Goal: Task Accomplishment & Management: Use online tool/utility

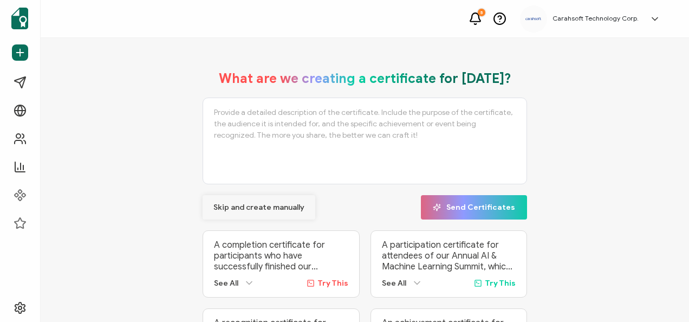
click at [281, 204] on span "Skip and create manually" at bounding box center [258, 208] width 91 height 8
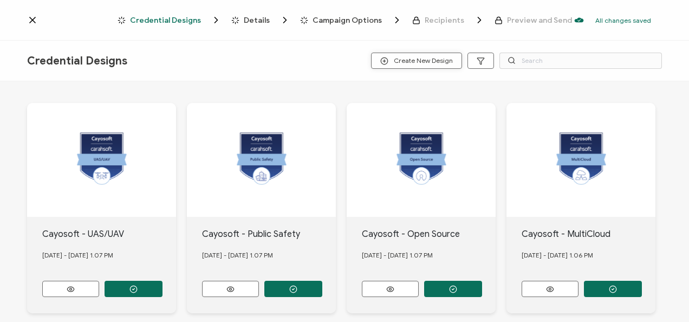
click at [409, 63] on span "Create New Design" at bounding box center [416, 61] width 73 height 8
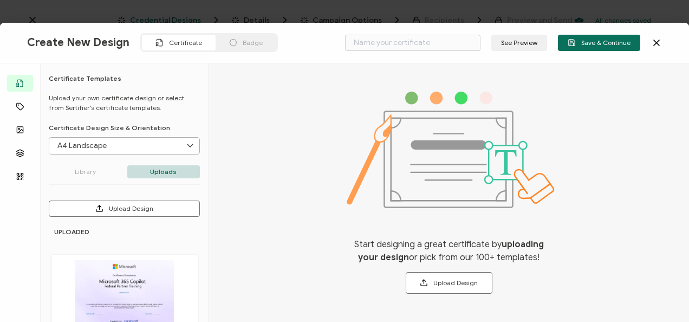
click at [219, 41] on div "Badge" at bounding box center [246, 43] width 61 height 16
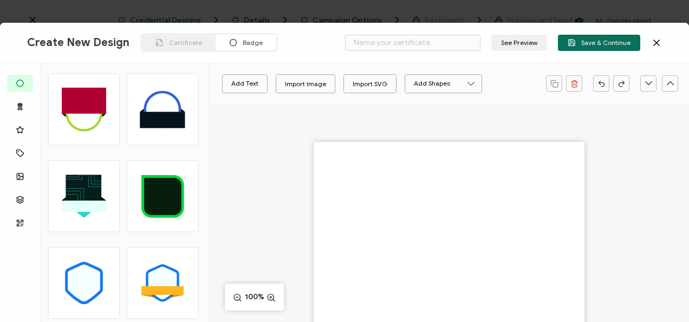
click at [80, 106] on rect at bounding box center [84, 100] width 44 height 26
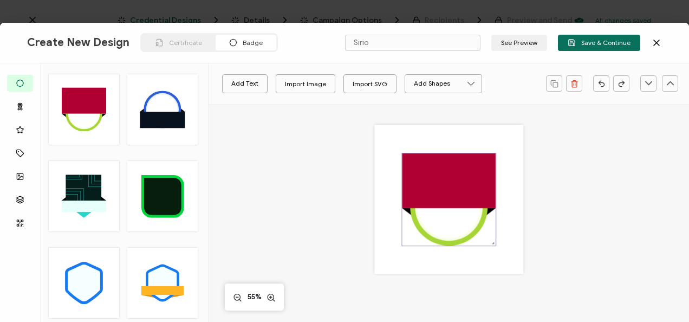
click at [402, 179] on rect at bounding box center [449, 180] width 94 height 55
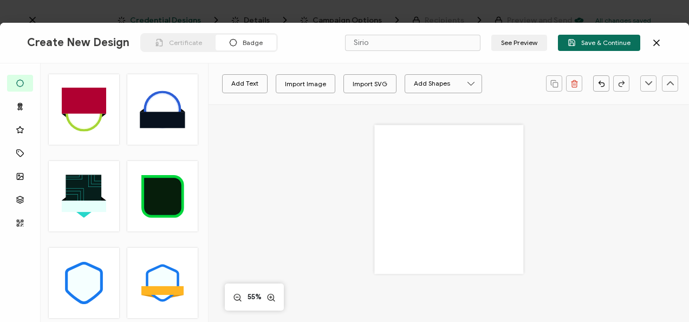
click at [402, 179] on div at bounding box center [448, 199] width 149 height 149
click at [291, 82] on div "Import Image" at bounding box center [305, 83] width 41 height 19
click at [300, 82] on div "Import Image" at bounding box center [305, 83] width 41 height 19
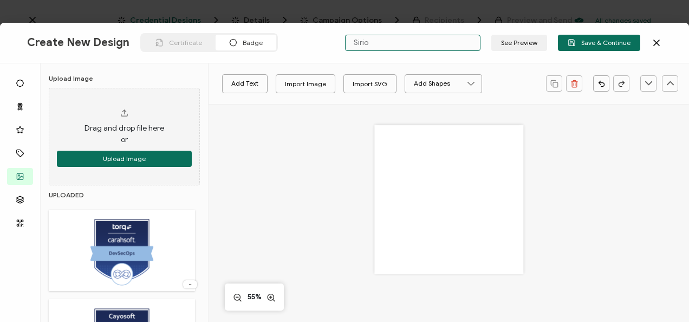
click at [401, 43] on input "Sirio" at bounding box center [412, 43] width 135 height 16
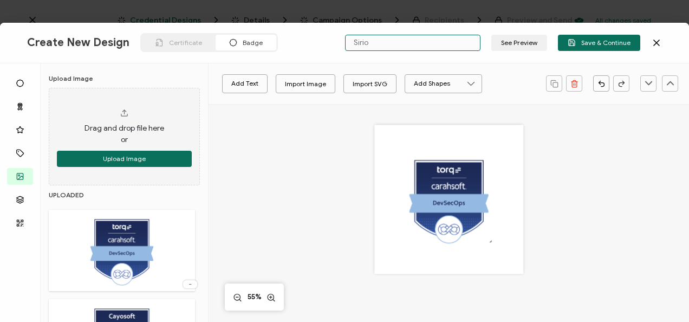
click at [401, 43] on input "Sirio" at bounding box center [412, 43] width 135 height 16
type input "Torq - DevSecops"
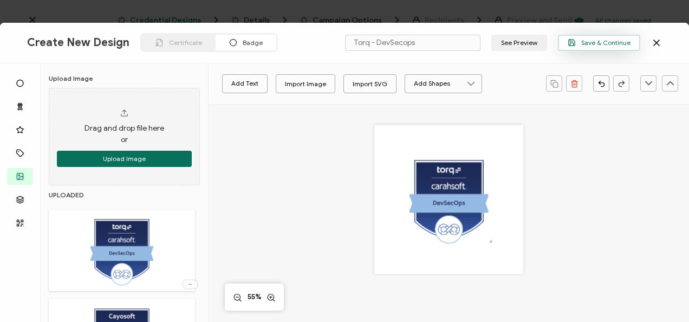
click at [577, 40] on span "Save & Continue" at bounding box center [599, 42] width 63 height 8
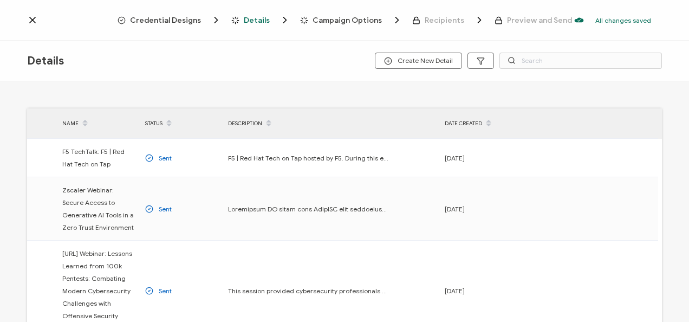
click at [162, 16] on span "Credential Designs" at bounding box center [165, 20] width 71 height 8
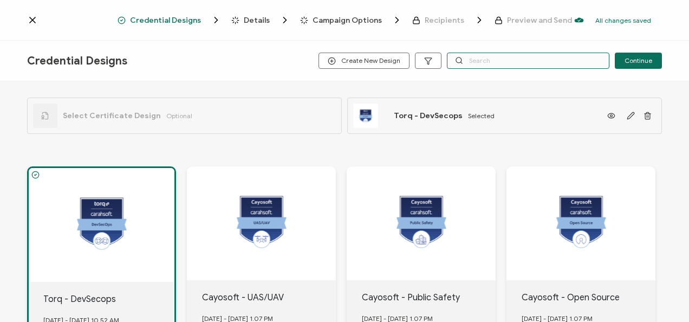
click at [484, 58] on input "text" at bounding box center [528, 61] width 162 height 16
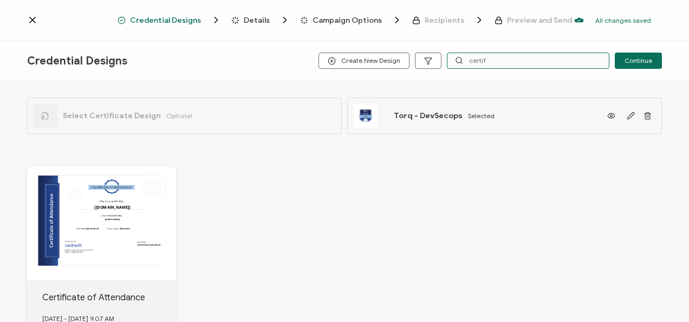
drag, startPoint x: 490, startPoint y: 63, endPoint x: 467, endPoint y: 63, distance: 22.7
click at [467, 63] on input "certif" at bounding box center [528, 61] width 162 height 16
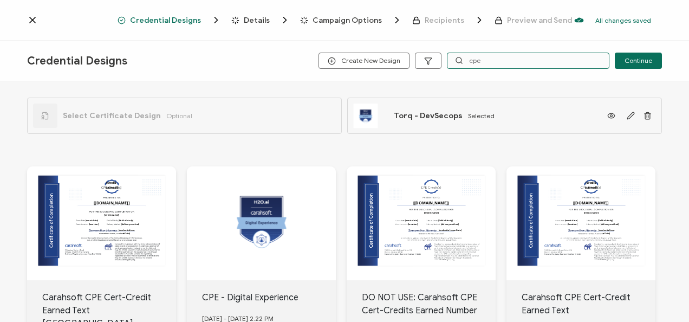
scroll to position [54, 0]
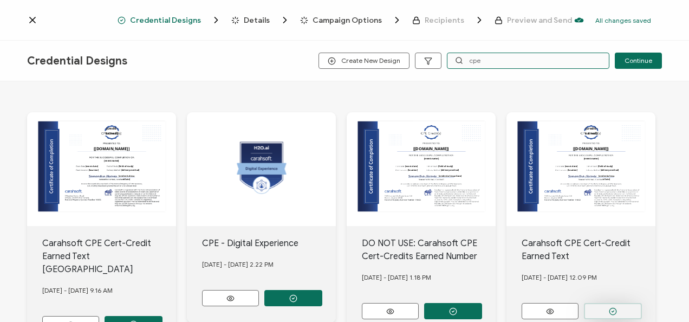
type input "cpe"
click at [162, 306] on button "button" at bounding box center [134, 324] width 58 height 16
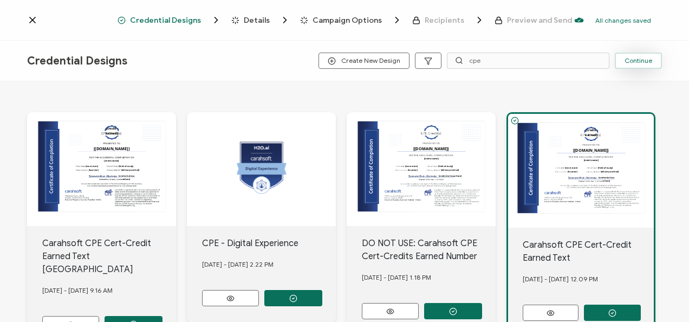
click at [661, 60] on button "Continue" at bounding box center [638, 61] width 47 height 16
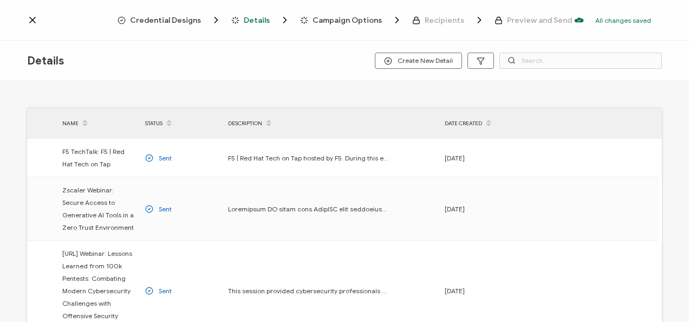
click at [379, 53] on div "Create New Detail" at bounding box center [518, 61] width 287 height 16
click at [385, 56] on button "Create New Detail" at bounding box center [418, 61] width 87 height 16
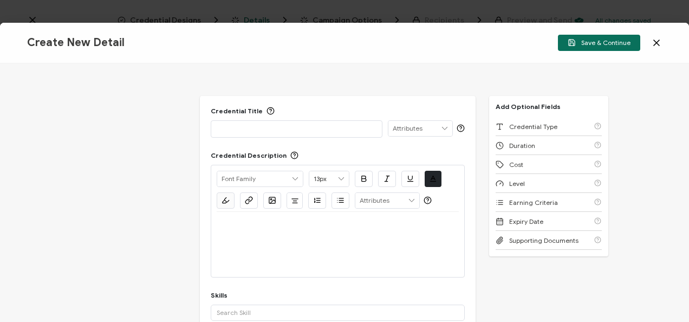
click at [357, 116] on div "Credential Title ISSUER Issuer Name" at bounding box center [338, 122] width 254 height 31
click at [353, 130] on p at bounding box center [297, 128] width 160 height 11
click at [657, 39] on icon at bounding box center [656, 42] width 11 height 11
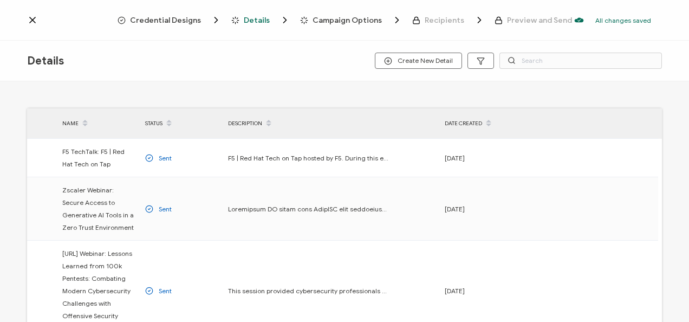
click at [160, 22] on span "Credential Designs" at bounding box center [165, 20] width 71 height 8
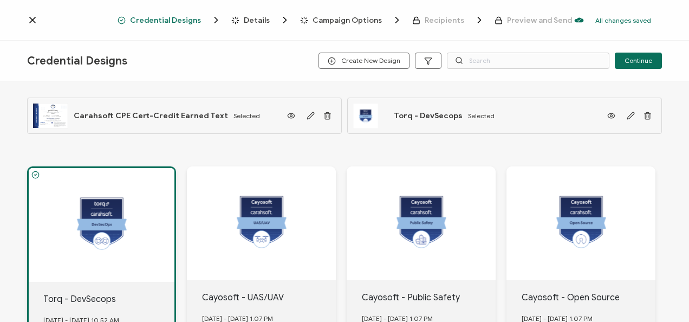
click at [85, 179] on div at bounding box center [102, 225] width 146 height 114
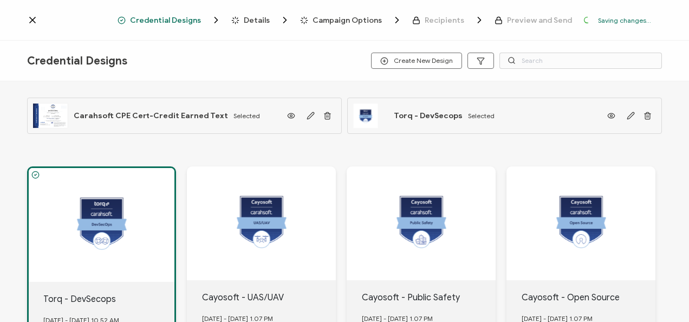
scroll to position [108, 0]
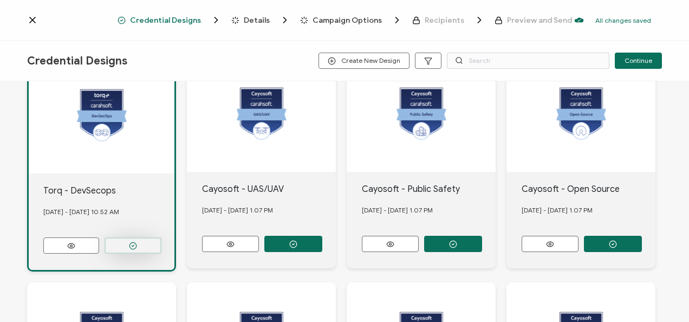
click at [135, 245] on icon "button" at bounding box center [133, 246] width 8 height 8
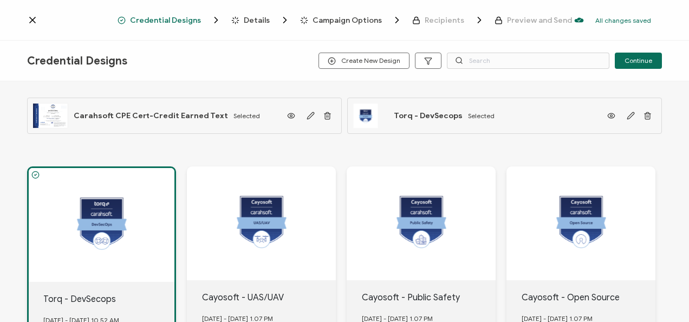
click at [36, 25] on icon at bounding box center [32, 20] width 11 height 11
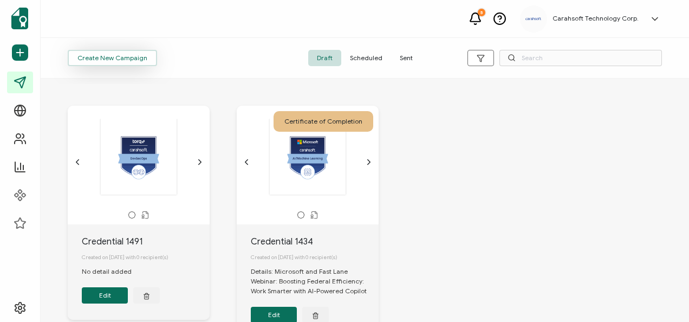
click at [135, 51] on button "Create New Campaign" at bounding box center [112, 58] width 89 height 16
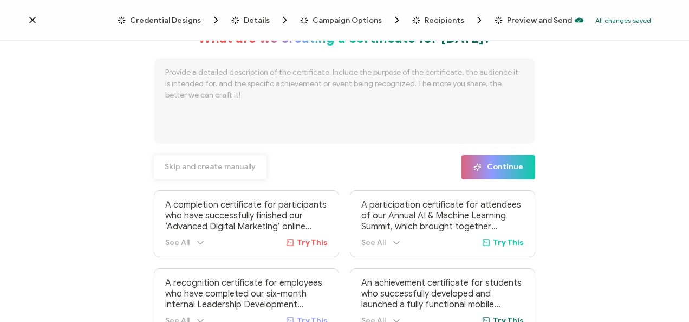
click at [229, 171] on span "Skip and create manually" at bounding box center [210, 167] width 91 height 8
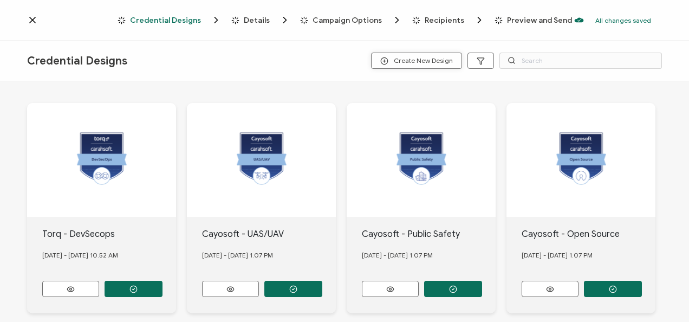
click at [438, 67] on button "Create New Design" at bounding box center [416, 61] width 91 height 16
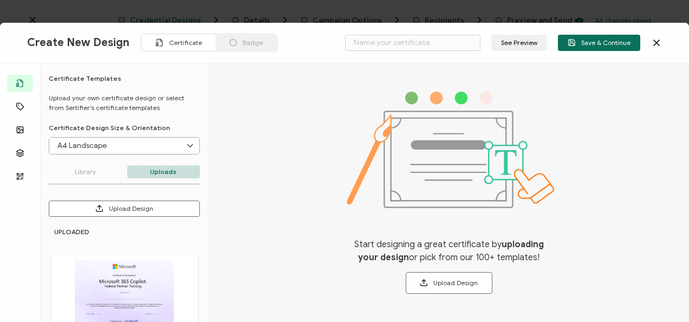
click at [237, 41] on div "Badge" at bounding box center [246, 43] width 61 height 16
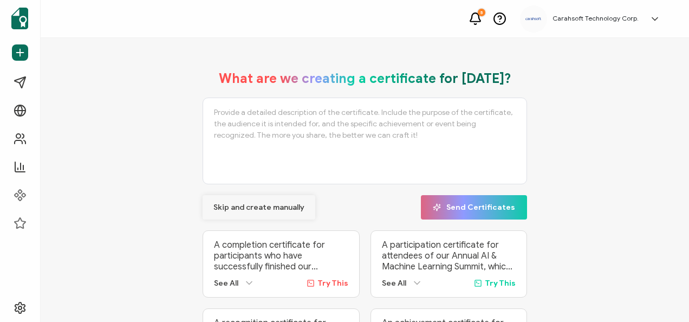
click at [275, 209] on span "Skip and create manually" at bounding box center [258, 208] width 91 height 8
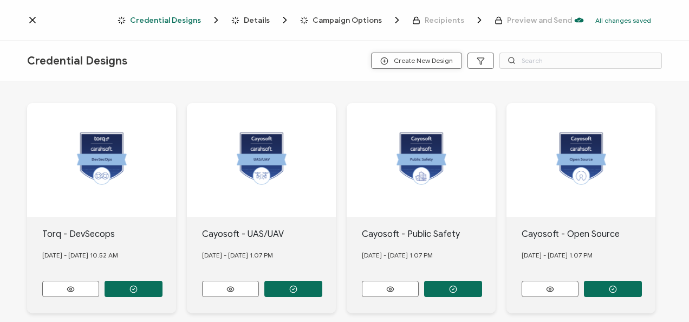
click at [439, 65] on button "Create New Design" at bounding box center [416, 61] width 91 height 16
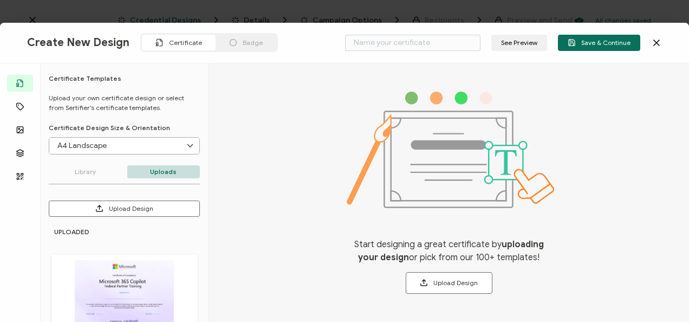
click at [270, 38] on div "Badge" at bounding box center [246, 43] width 61 height 16
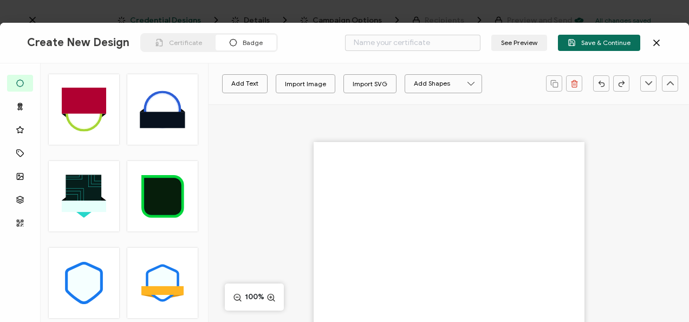
click at [114, 102] on div at bounding box center [84, 109] width 70 height 70
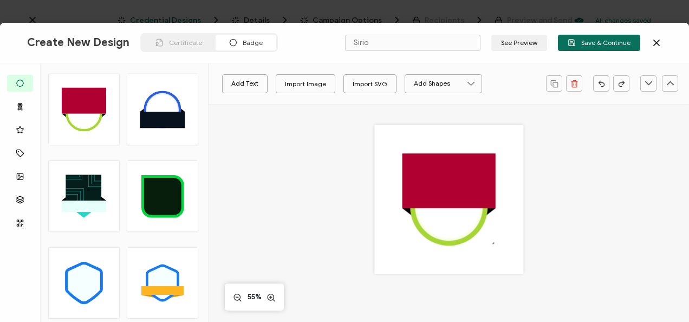
click at [397, 194] on div at bounding box center [448, 199] width 149 height 149
click at [405, 193] on rect at bounding box center [449, 180] width 94 height 55
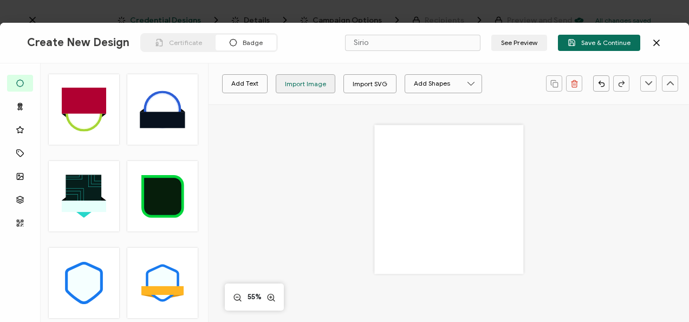
click at [316, 86] on div "Import Image" at bounding box center [305, 83] width 41 height 19
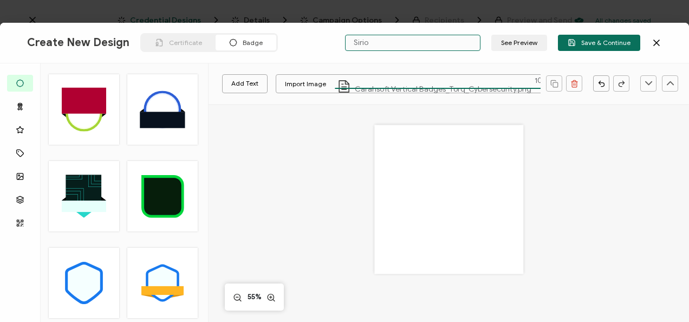
click at [380, 41] on input "Sirio" at bounding box center [412, 43] width 135 height 16
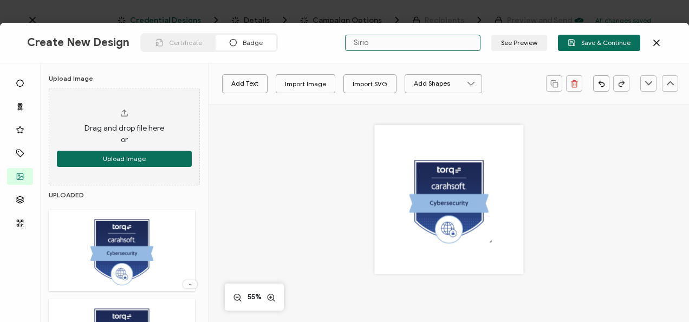
click at [380, 41] on input "Sirio" at bounding box center [412, 43] width 135 height 16
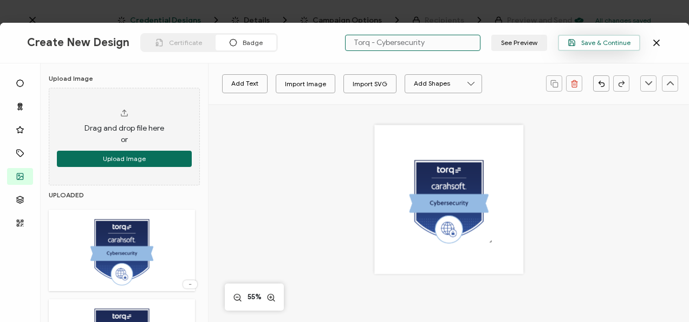
type input "Torq - Cybersecurity"
click at [577, 50] on button "Save & Continue" at bounding box center [599, 43] width 82 height 16
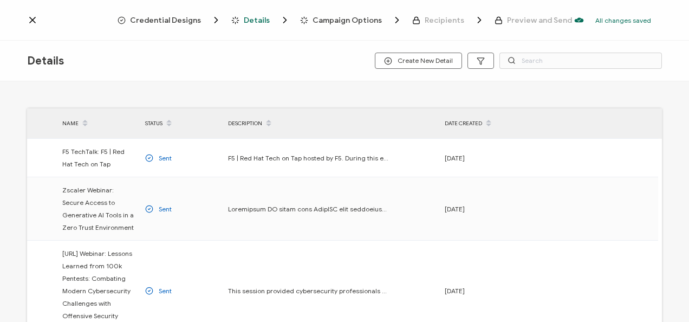
click at [147, 21] on span "Credential Designs" at bounding box center [165, 20] width 71 height 8
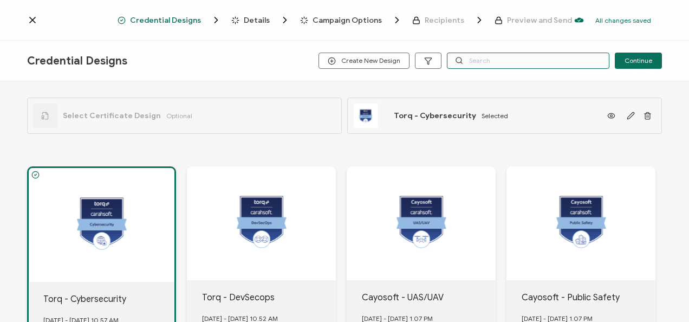
click at [516, 61] on input "text" at bounding box center [528, 61] width 162 height 16
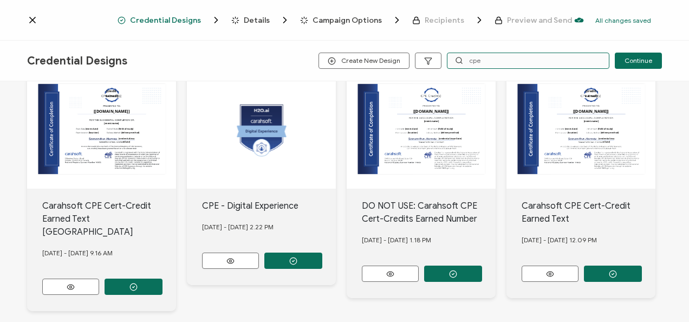
scroll to position [108, 0]
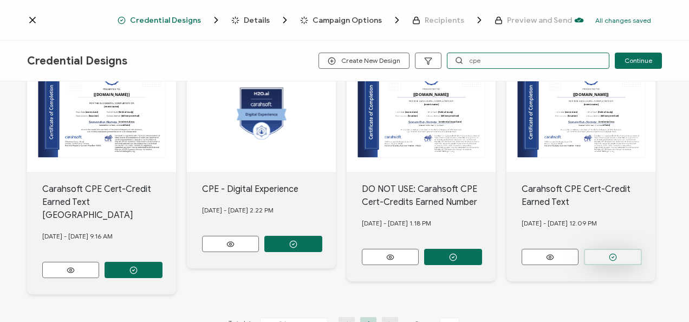
type input "cpe"
click at [162, 262] on button "button" at bounding box center [134, 270] width 58 height 16
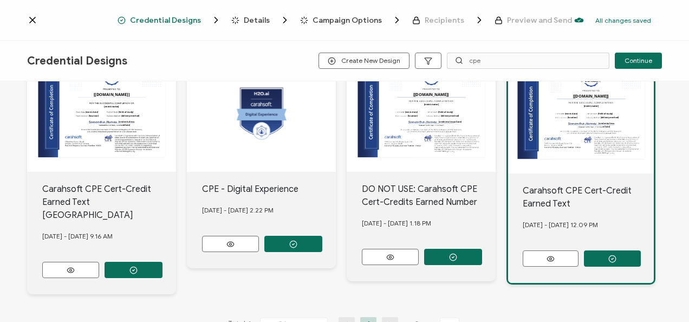
click at [254, 21] on span "Details" at bounding box center [257, 20] width 26 height 8
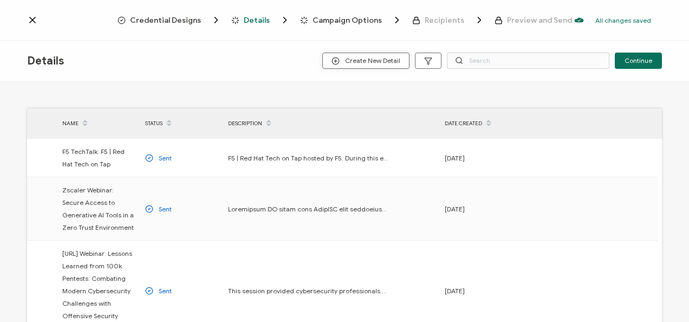
click at [400, 59] on span "Create New Detail" at bounding box center [365, 61] width 69 height 8
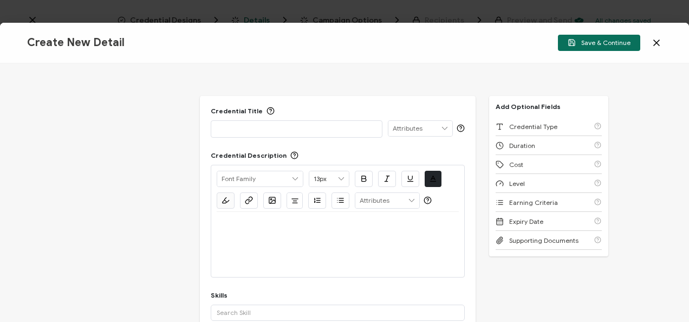
click at [233, 135] on div at bounding box center [297, 128] width 160 height 15
paste div
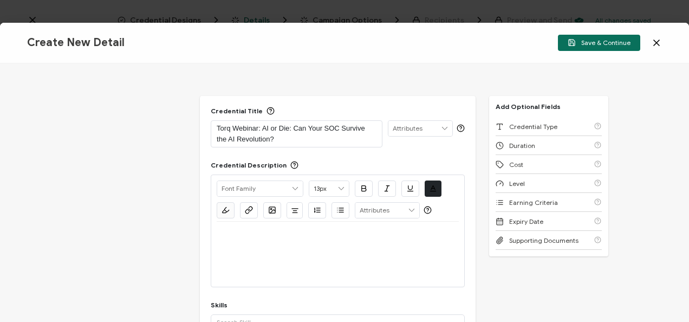
click at [290, 255] on div at bounding box center [338, 254] width 242 height 65
click at [289, 240] on div at bounding box center [338, 235] width 242 height 26
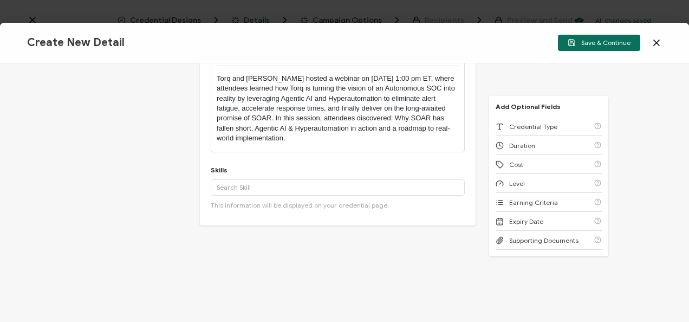
scroll to position [162, 0]
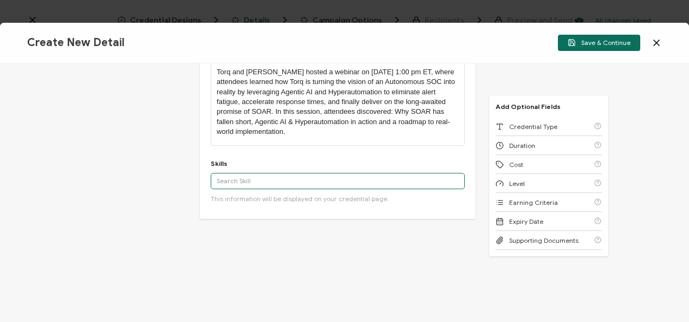
click at [299, 187] on input "text" at bounding box center [338, 181] width 254 height 16
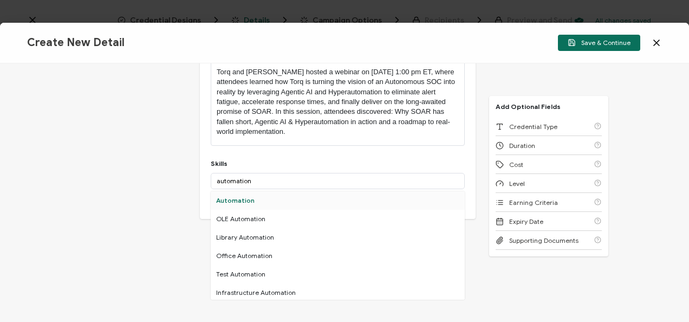
click at [276, 194] on div "Automation" at bounding box center [338, 200] width 254 height 18
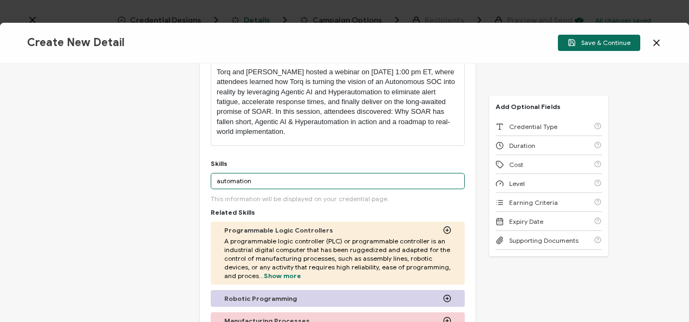
click at [268, 182] on input "automation" at bounding box center [338, 181] width 254 height 16
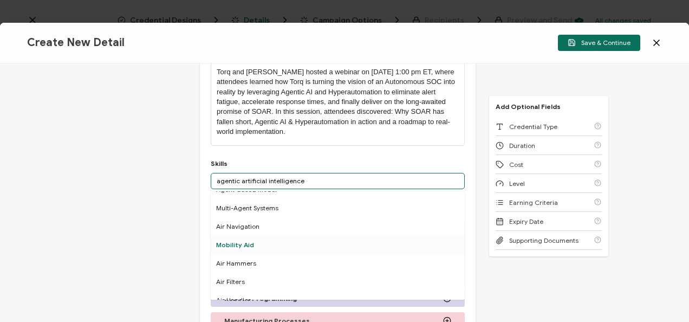
scroll to position [0, 0]
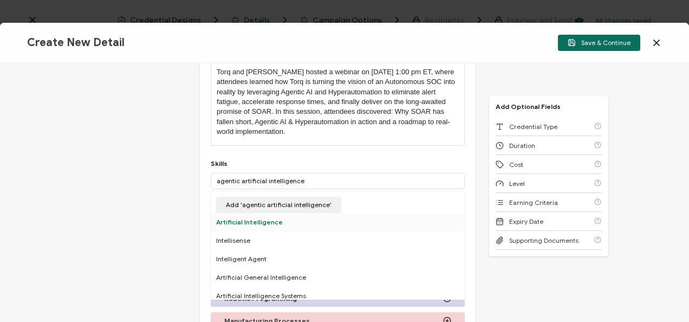
click at [330, 226] on div "Artificial Intelligence" at bounding box center [338, 222] width 254 height 18
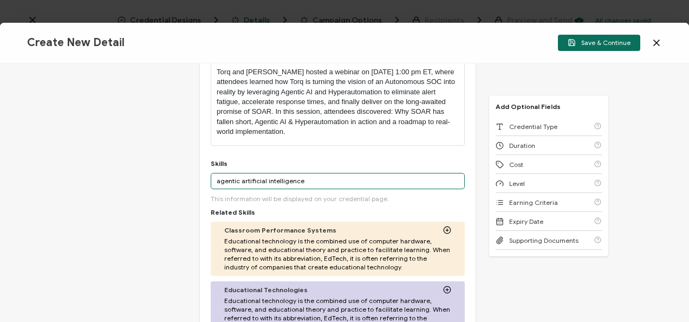
drag, startPoint x: 315, startPoint y: 186, endPoint x: 151, endPoint y: 178, distance: 164.9
click at [151, 180] on div "Credential Title Torq Webinar: AI or Die: Can Your SOC Survive the AI Revolutio…" at bounding box center [344, 192] width 689 height 258
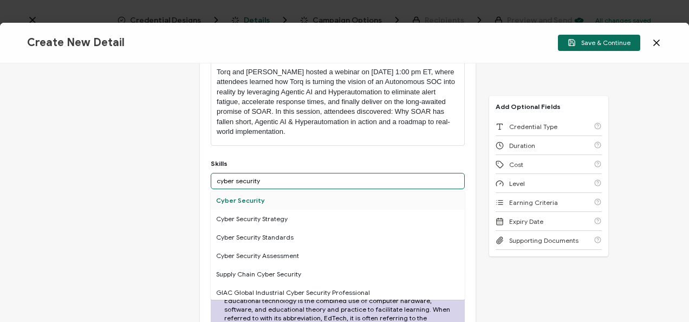
type input "cyber security"
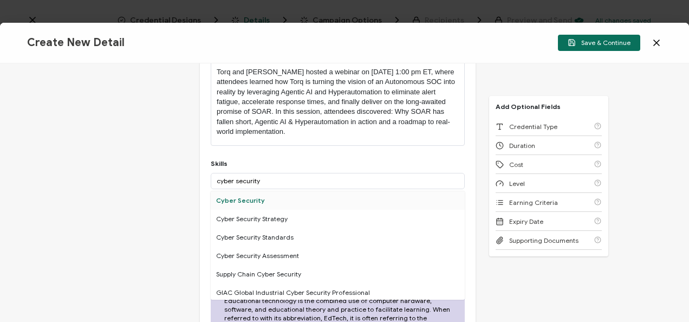
click at [258, 206] on div "Cyber Security" at bounding box center [338, 200] width 254 height 18
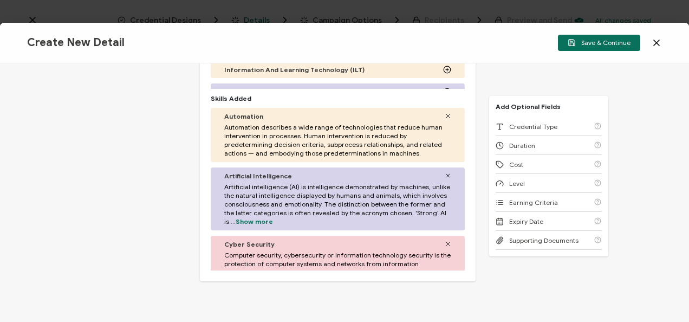
scroll to position [542, 0]
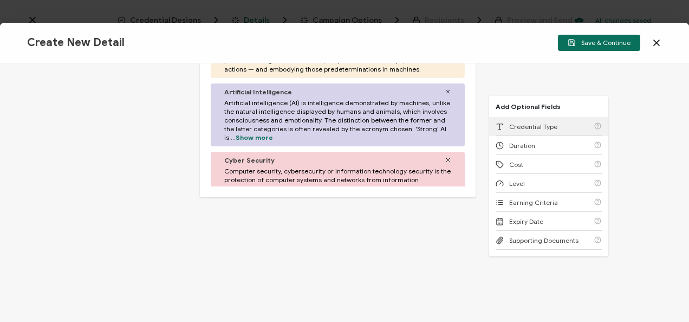
click at [517, 129] on span "Credential Type" at bounding box center [533, 126] width 48 height 8
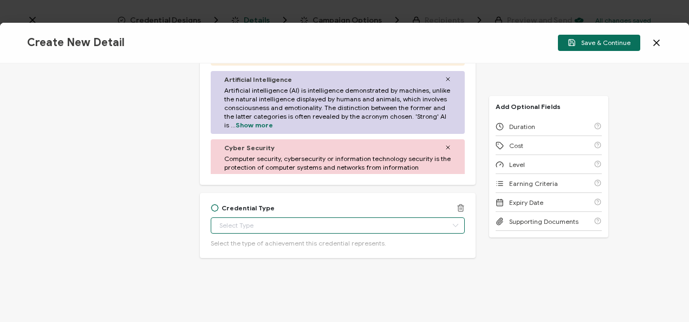
click at [294, 221] on input "text" at bounding box center [338, 225] width 254 height 16
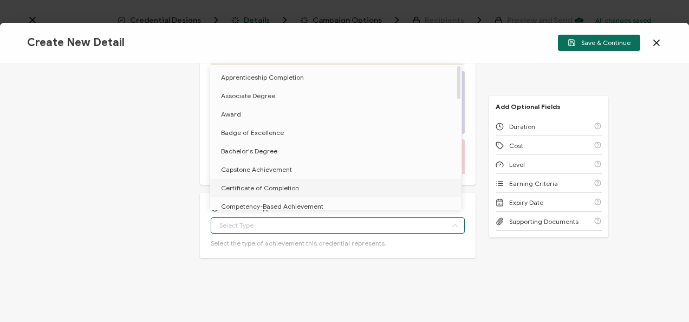
click at [286, 180] on li "Certificate of Completion" at bounding box center [337, 188] width 255 height 18
type input "Certificate of Completion"
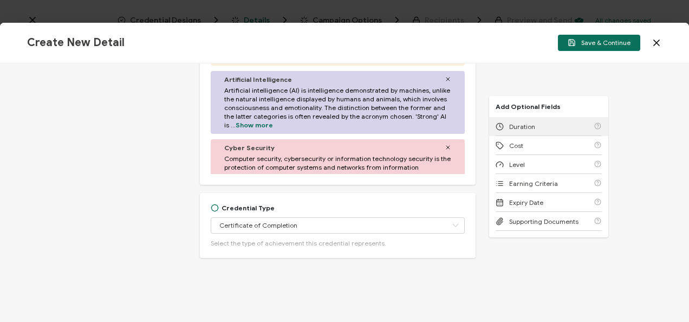
click at [509, 125] on span "Duration" at bounding box center [522, 126] width 26 height 8
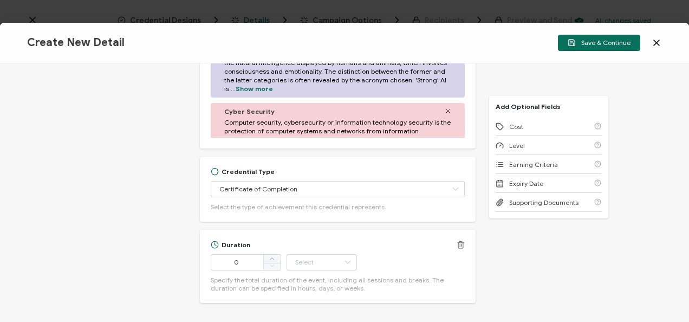
scroll to position [636, 0]
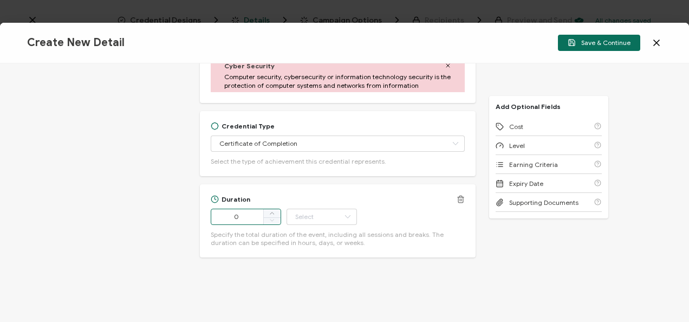
click at [247, 211] on input "0" at bounding box center [246, 217] width 70 height 16
type input "50"
click at [305, 224] on input "text" at bounding box center [321, 217] width 70 height 16
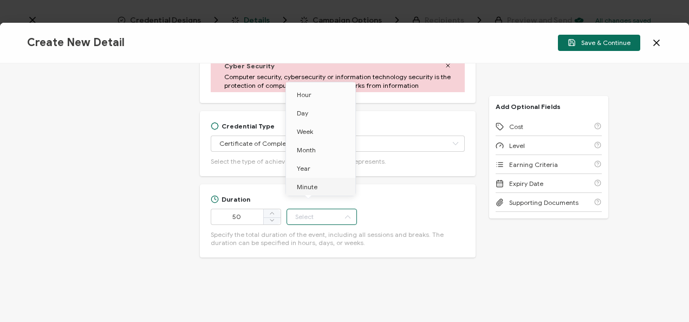
click at [322, 190] on li "Minute" at bounding box center [322, 187] width 73 height 18
type input "Minute"
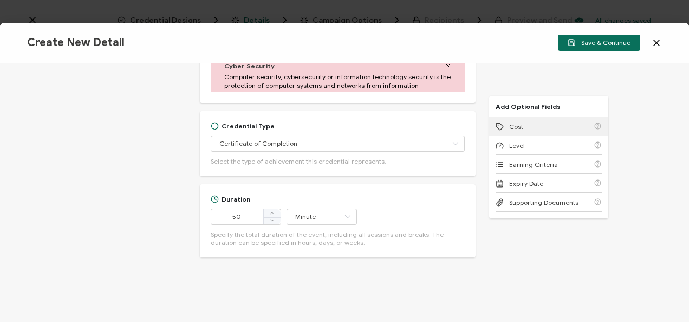
click at [521, 123] on div "Cost" at bounding box center [549, 126] width 106 height 19
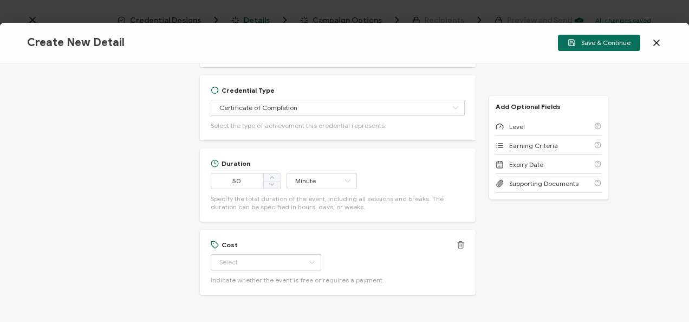
scroll to position [708, 0]
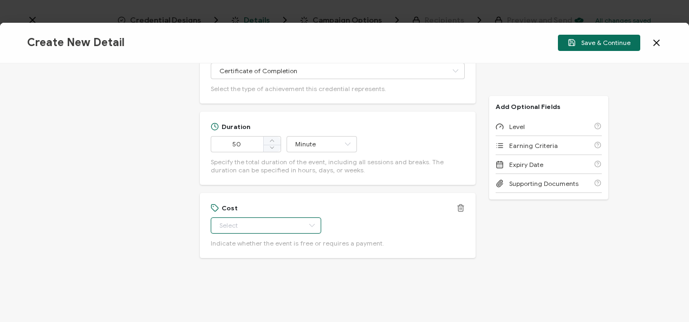
click at [285, 222] on input "text" at bounding box center [266, 225] width 110 height 16
click at [269, 246] on li "Free" at bounding box center [260, 252] width 101 height 18
type input "Free"
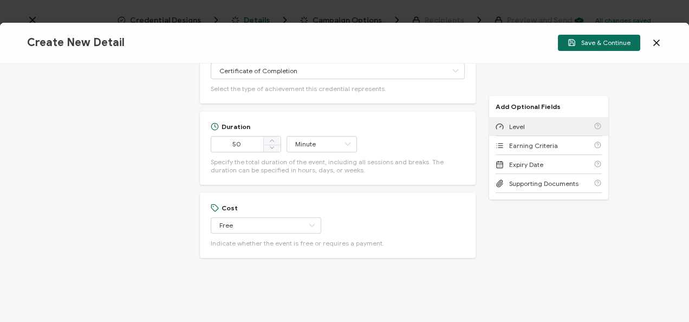
click at [489, 129] on div "Level" at bounding box center [548, 126] width 119 height 19
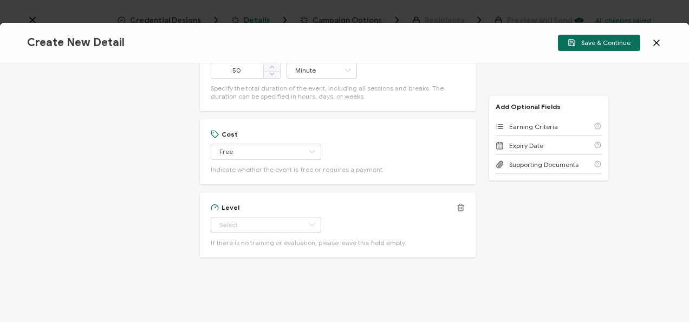
click at [250, 216] on div "Level Beginner Intermediate Advanced Experienced Professional If there is no tr…" at bounding box center [338, 224] width 254 height 43
click at [249, 220] on input "text" at bounding box center [266, 225] width 110 height 16
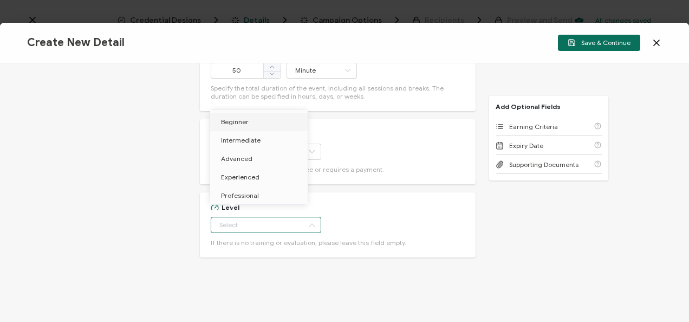
click at [259, 125] on li "Beginner" at bounding box center [260, 122] width 101 height 18
type input "Beginner"
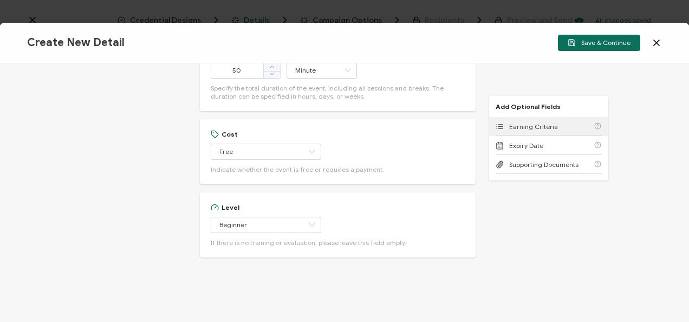
click at [501, 121] on div "Earning Criteria" at bounding box center [549, 126] width 106 height 19
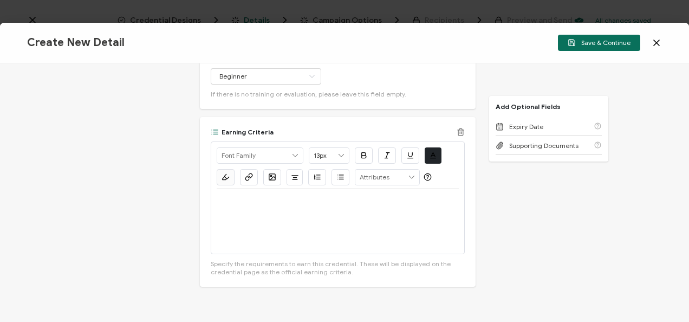
scroll to position [959, 0]
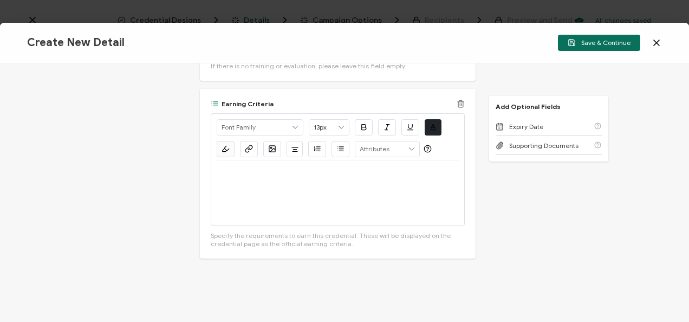
click at [333, 204] on div at bounding box center [338, 192] width 242 height 65
drag, startPoint x: 362, startPoint y: 191, endPoint x: 200, endPoint y: 187, distance: 162.0
click at [200, 187] on div "Earning Criteria Alright Sans [PERSON_NAME] Archivo Black Arial Arimo Blinker C…" at bounding box center [338, 174] width 276 height 170
click at [252, 154] on button "button" at bounding box center [249, 149] width 18 height 16
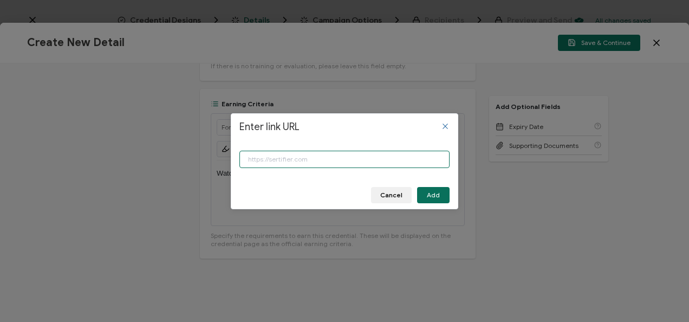
paste input "[URL][DOMAIN_NAME]"
type input "[URL][DOMAIN_NAME]"
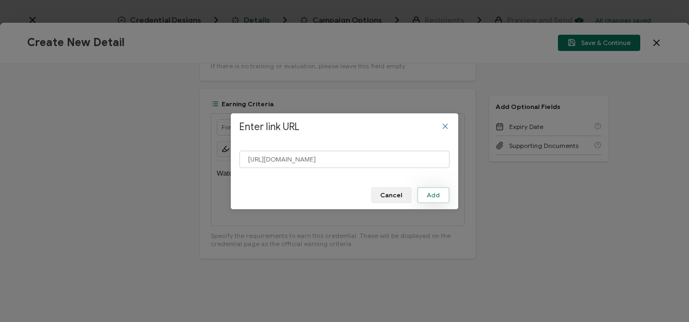
click at [437, 190] on button "Add" at bounding box center [433, 195] width 32 height 16
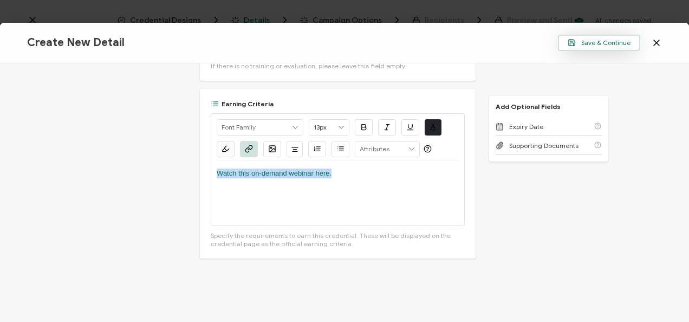
click at [590, 44] on span "Save & Continue" at bounding box center [599, 42] width 63 height 8
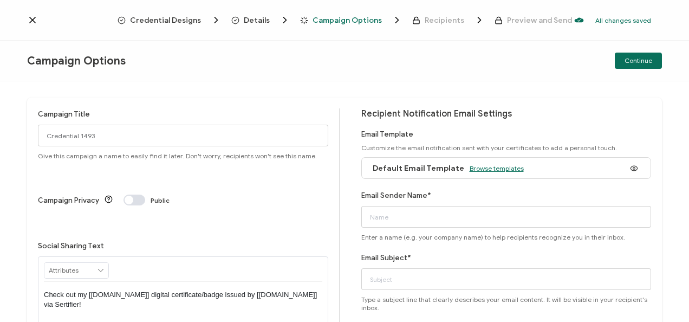
click at [494, 170] on span "Browse templates" at bounding box center [497, 168] width 54 height 8
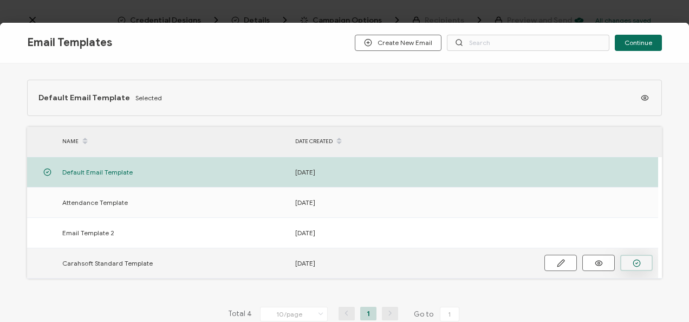
click at [0, 0] on button "button" at bounding box center [0, 0] width 0 height 0
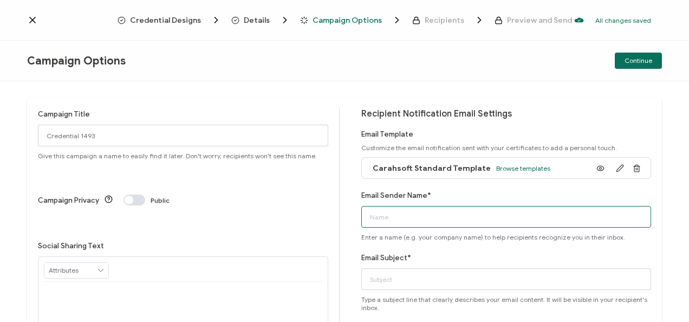
click at [410, 217] on input "Email Sender Name*" at bounding box center [506, 217] width 290 height 22
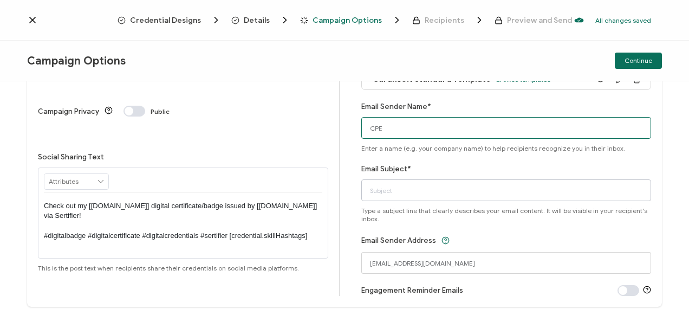
scroll to position [112, 0]
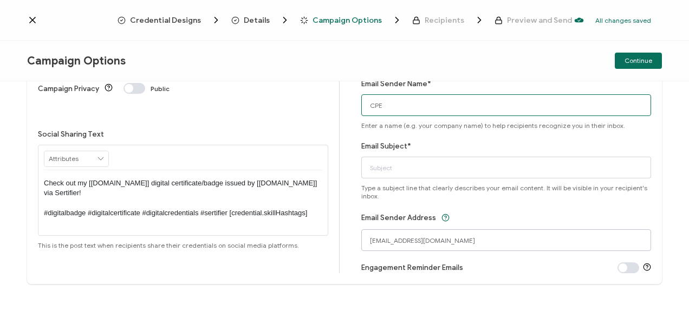
type input "CPE"
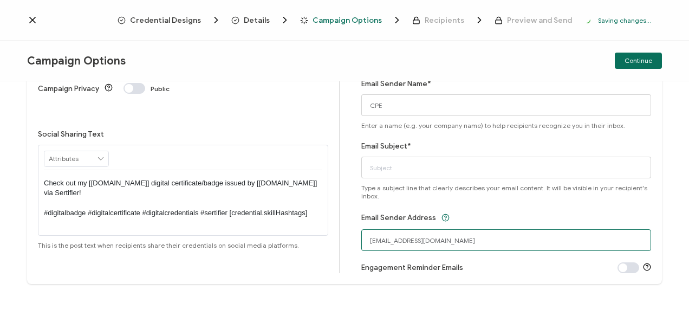
drag, startPoint x: 392, startPoint y: 239, endPoint x: 363, endPoint y: 245, distance: 30.0
click at [363, 245] on input "[EMAIL_ADDRESS][DOMAIN_NAME]" at bounding box center [506, 240] width 290 height 22
click at [415, 238] on input "[EMAIL_ADDRESS][DOMAIN_NAME]" at bounding box center [506, 240] width 290 height 22
click at [417, 239] on input "[EMAIL_ADDRESS][DOMAIN_NAME]" at bounding box center [506, 240] width 290 height 22
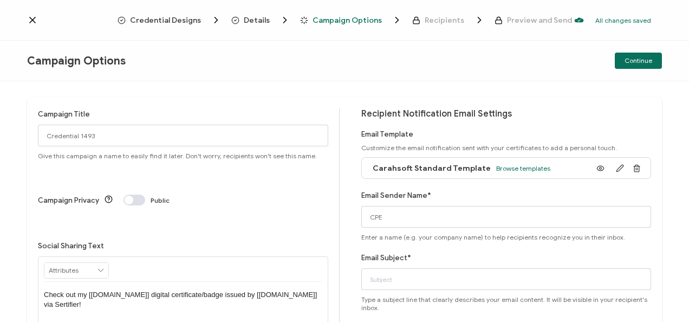
type input "[EMAIL_ADDRESS][DOMAIN_NAME]"
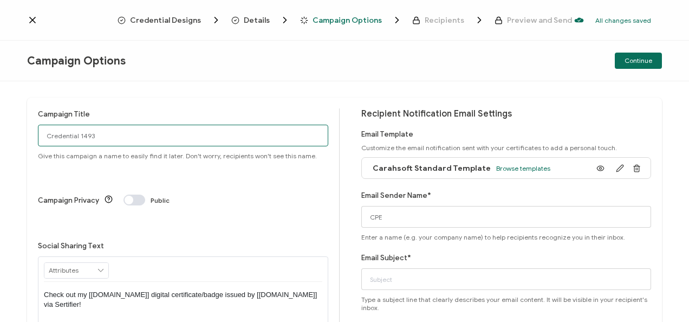
click at [165, 140] on input "Credential 1493" at bounding box center [183, 136] width 290 height 22
paste input "8-13-2025_69865_Torq Webinar"
type input "8-13-2025_69865_Torq Webinar"
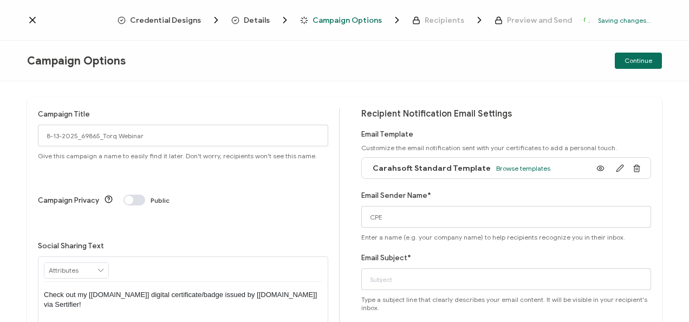
click at [389, 291] on div "Email Subject* Type a subject line that clearly describes your email content. I…" at bounding box center [506, 282] width 290 height 60
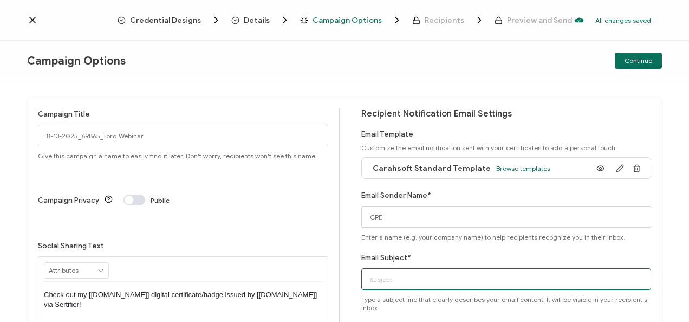
click at [389, 284] on input "Email Subject*" at bounding box center [506, 279] width 290 height 22
paste input "8-13-2025_69865_Torq Webinar"
type input "8-13-2025_69865_Torq Webinar"
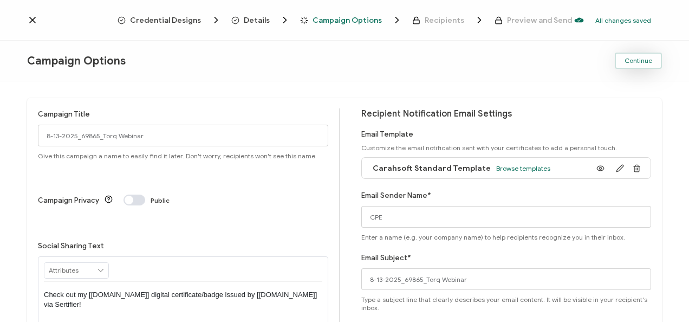
click at [626, 67] on button "Continue" at bounding box center [638, 61] width 47 height 16
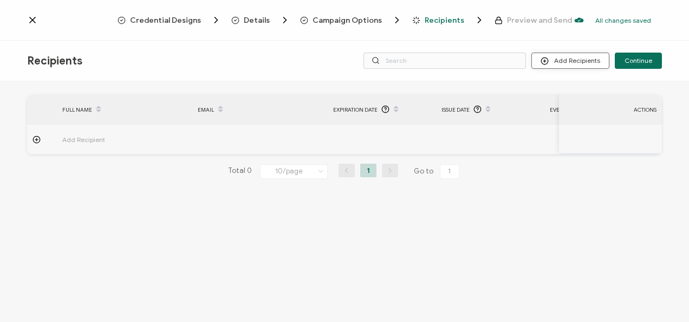
click at [552, 67] on button "Add Recipients" at bounding box center [570, 61] width 78 height 16
click at [555, 86] on span at bounding box center [551, 90] width 14 height 9
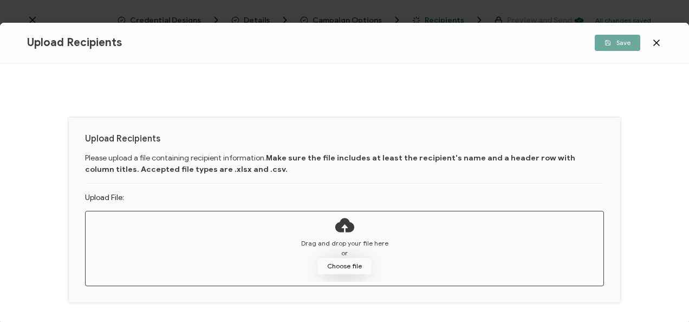
click at [321, 264] on button "Choose file" at bounding box center [344, 266] width 54 height 16
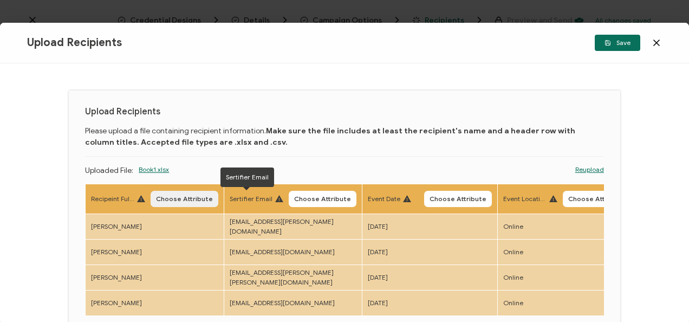
click at [199, 201] on span "Choose Attribute" at bounding box center [184, 199] width 57 height 6
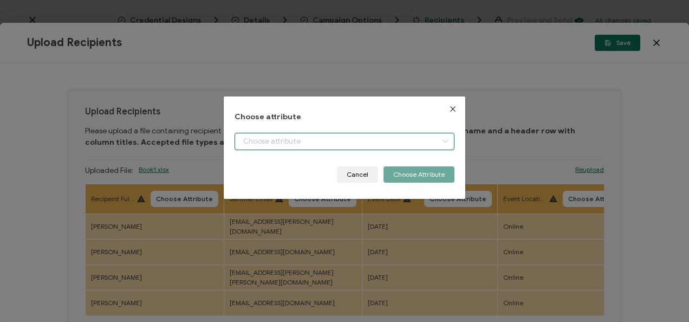
click at [275, 140] on input "dialog" at bounding box center [343, 141] width 219 height 17
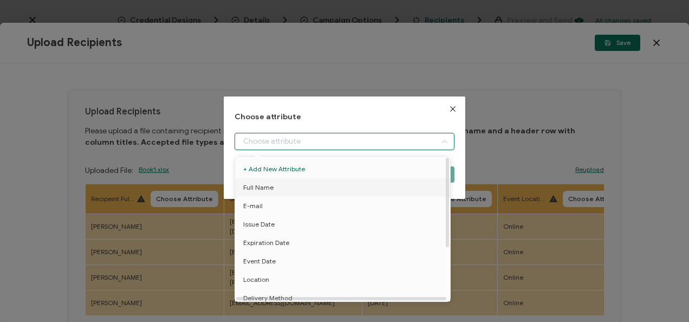
click at [265, 180] on span "Full Name" at bounding box center [258, 187] width 30 height 18
type input "Full Name"
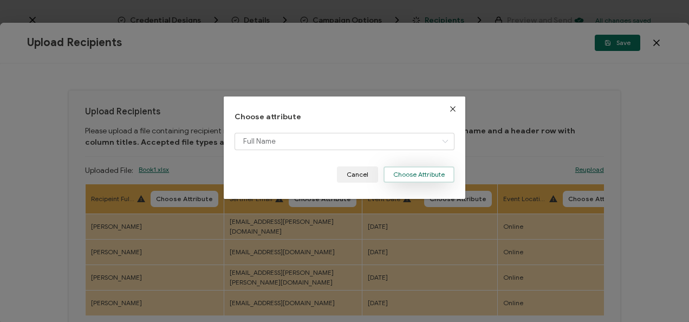
click at [409, 177] on button "Choose Attribute" at bounding box center [418, 174] width 71 height 16
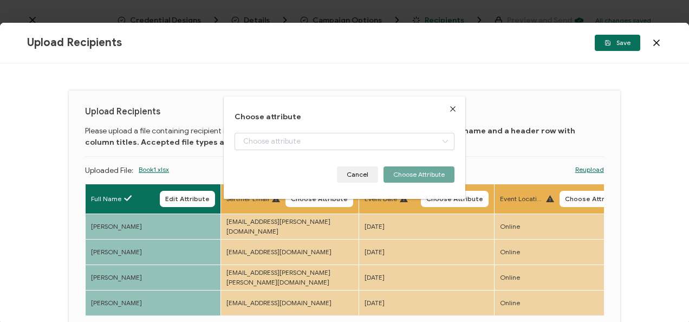
click at [338, 203] on button "Choose Attribute" at bounding box center [319, 199] width 68 height 16
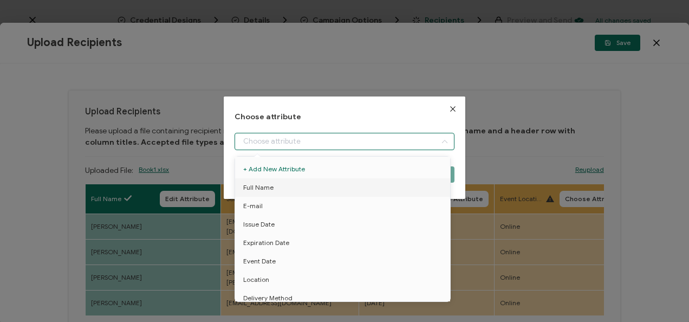
click at [326, 139] on input "dialog" at bounding box center [343, 141] width 219 height 17
click at [253, 205] on span "E-mail" at bounding box center [252, 206] width 19 height 18
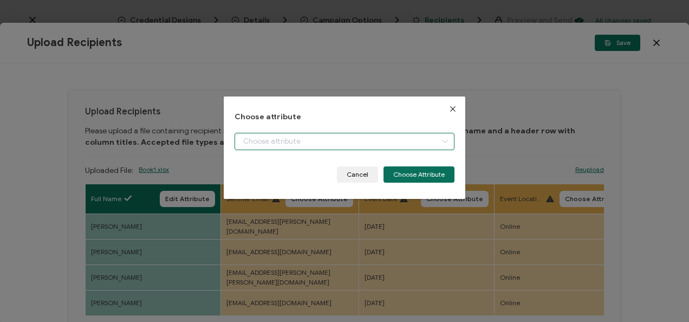
type input "E-mail"
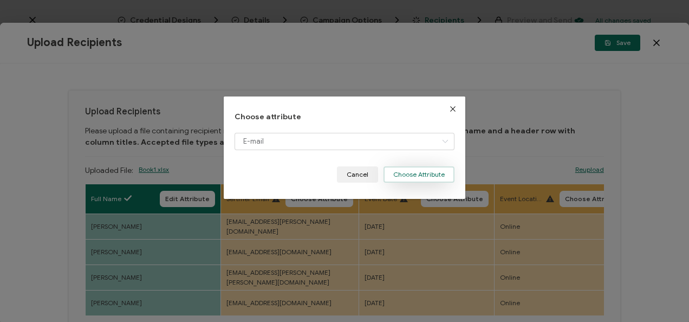
click at [419, 174] on button "Choose Attribute" at bounding box center [418, 174] width 71 height 16
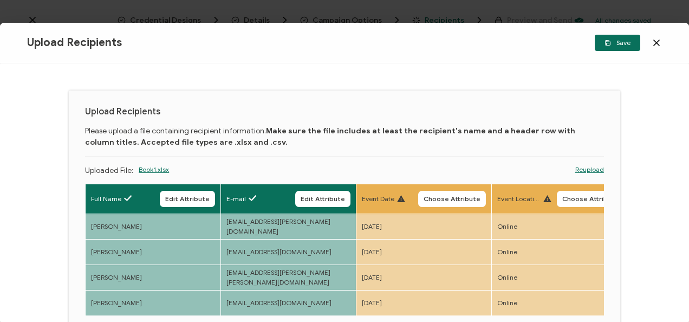
click at [429, 198] on span "Choose Attribute" at bounding box center [452, 199] width 57 height 6
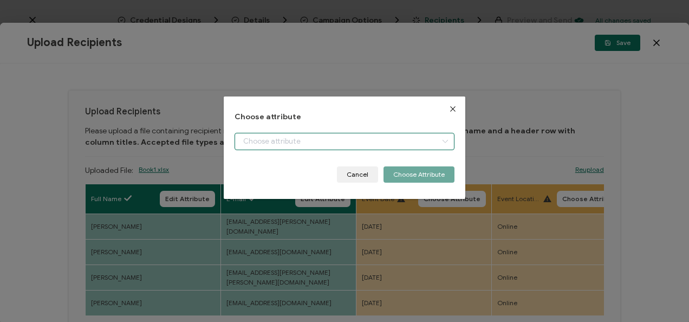
click at [341, 143] on input "dialog" at bounding box center [343, 141] width 219 height 17
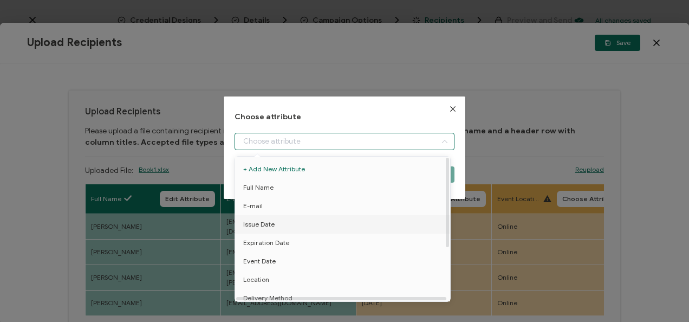
click at [297, 219] on li "Issue Date" at bounding box center [344, 224] width 224 height 18
type input "Issue Date"
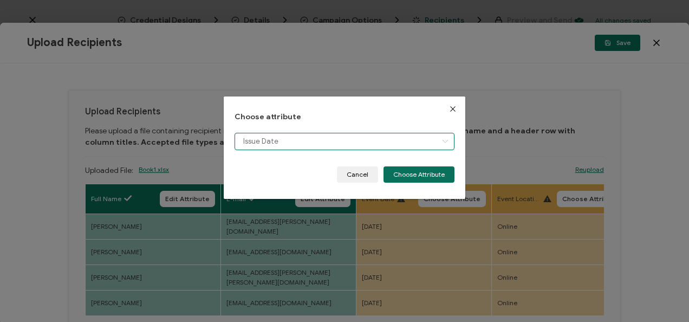
click at [387, 149] on input "Issue Date" at bounding box center [343, 141] width 219 height 17
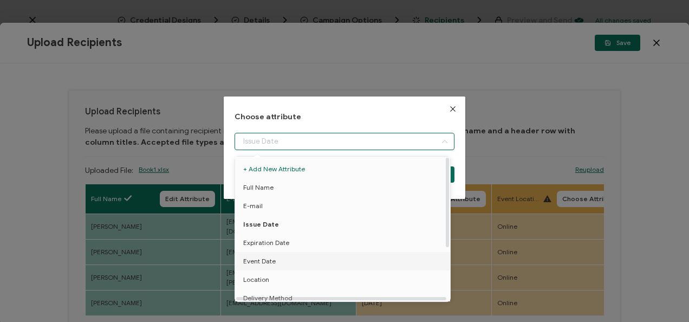
click at [305, 263] on li "Event Date" at bounding box center [344, 261] width 224 height 18
type input "Event Date"
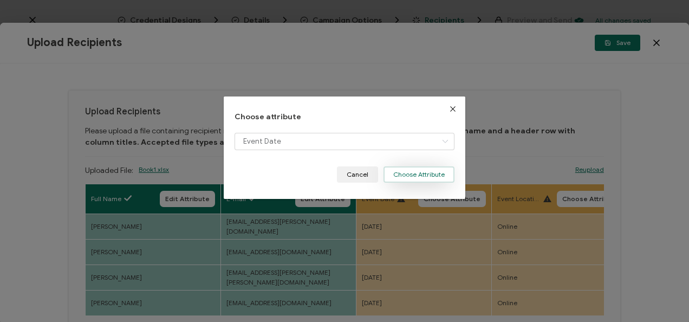
click at [428, 177] on button "Choose Attribute" at bounding box center [418, 174] width 71 height 16
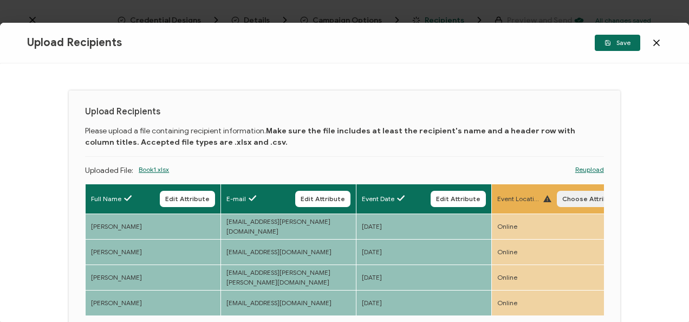
click at [568, 194] on button "Choose Attribute" at bounding box center [591, 199] width 68 height 16
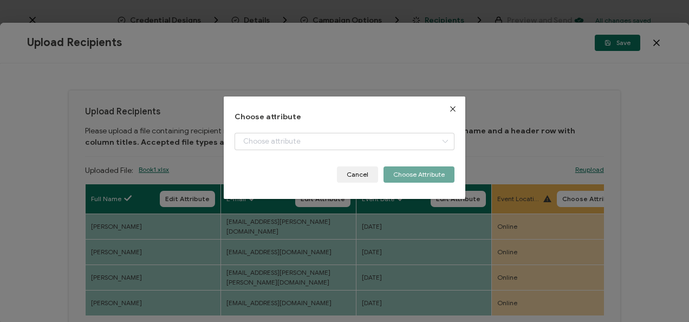
click at [376, 152] on div "dialog" at bounding box center [343, 150] width 219 height 34
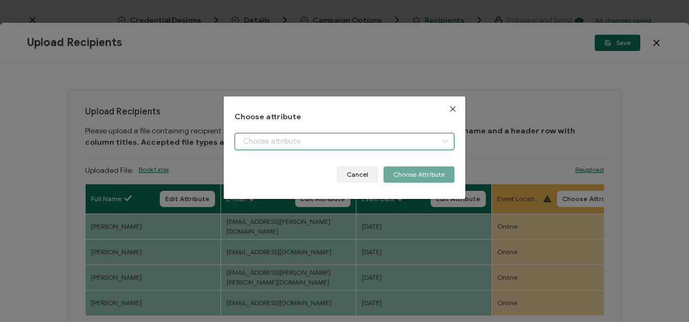
click at [372, 148] on input "dialog" at bounding box center [343, 141] width 219 height 17
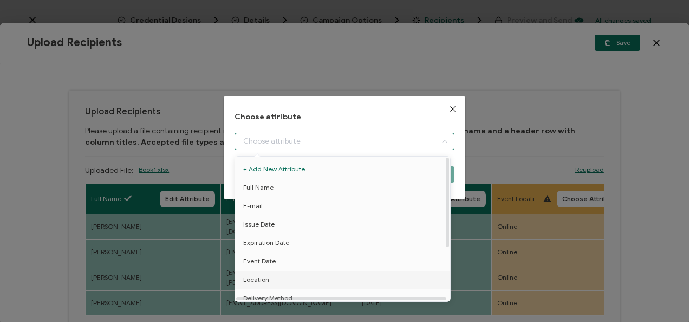
click at [278, 279] on li "Location" at bounding box center [344, 279] width 224 height 18
type input "Location"
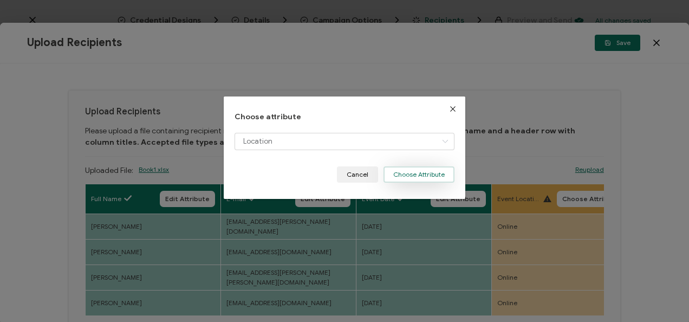
click at [420, 178] on button "Choose Attribute" at bounding box center [418, 174] width 71 height 16
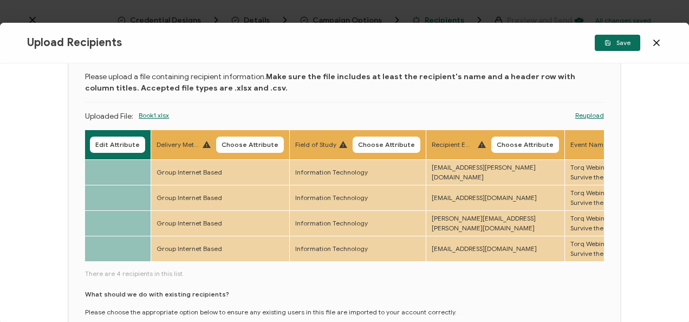
scroll to position [0, 525]
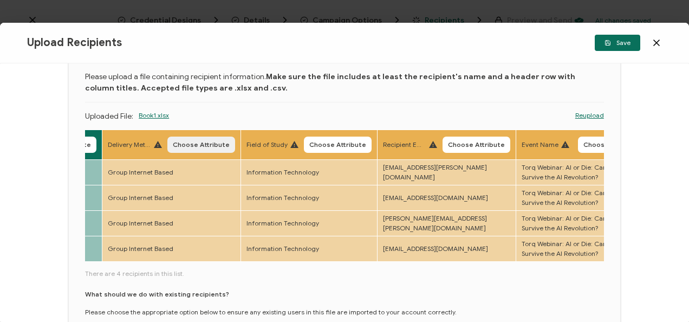
click at [220, 146] on span "Choose Attribute" at bounding box center [201, 144] width 57 height 6
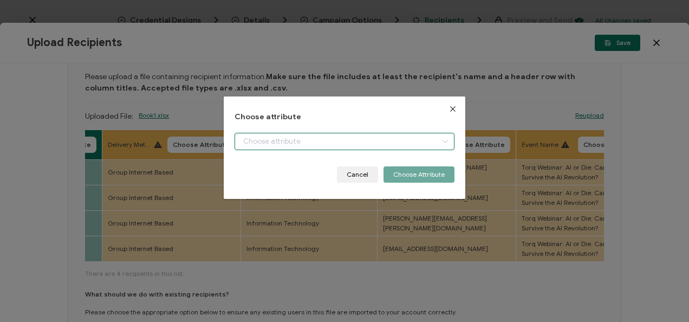
click at [272, 143] on input "dialog" at bounding box center [343, 141] width 219 height 17
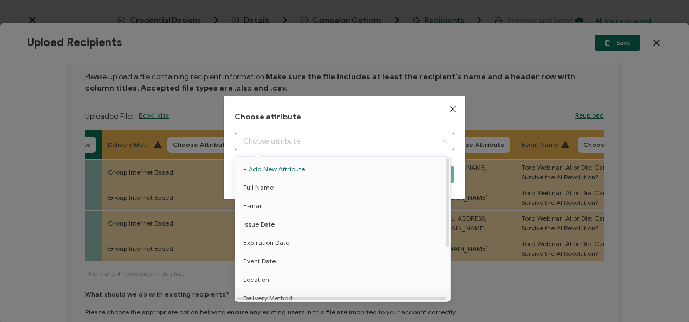
click at [266, 290] on span "Delivery Method" at bounding box center [267, 298] width 49 height 18
type input "Delivery Method"
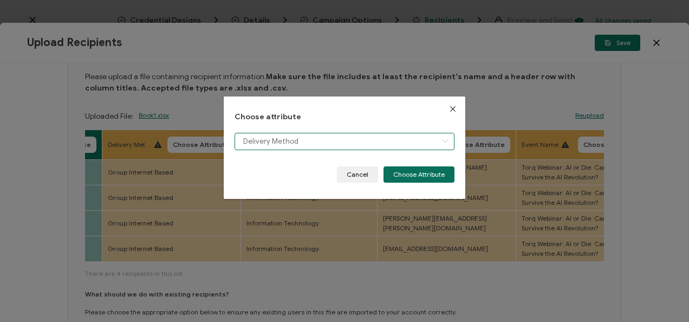
scroll to position [8, 0]
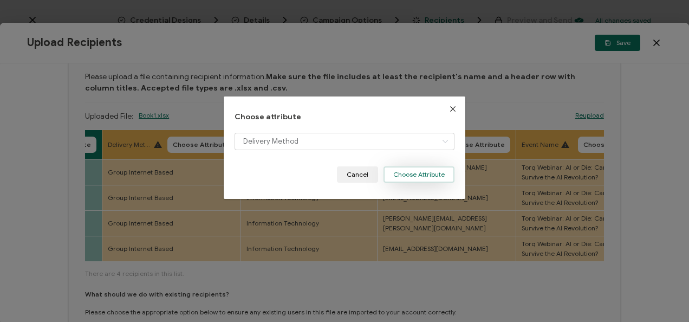
click at [409, 166] on div "Delivery Method" at bounding box center [343, 150] width 219 height 34
click at [399, 173] on button "Choose Attribute" at bounding box center [418, 174] width 71 height 16
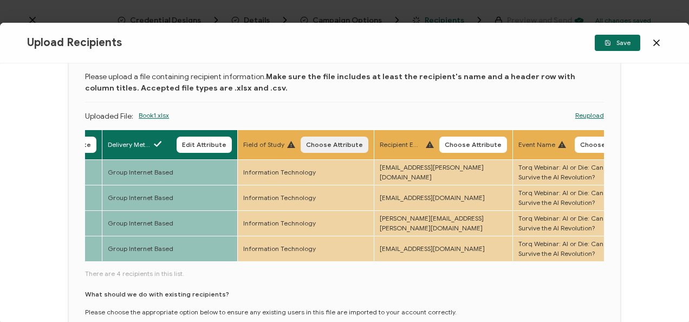
click at [315, 144] on span "Choose Attribute" at bounding box center [334, 144] width 57 height 6
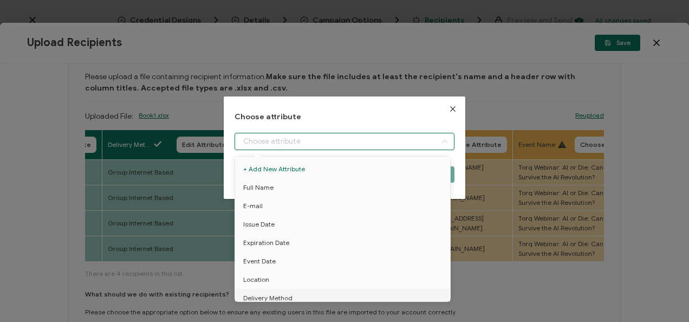
click at [313, 144] on input "dialog" at bounding box center [343, 141] width 219 height 17
click at [271, 253] on span "Field of Study" at bounding box center [263, 262] width 41 height 18
type input "Field of Study"
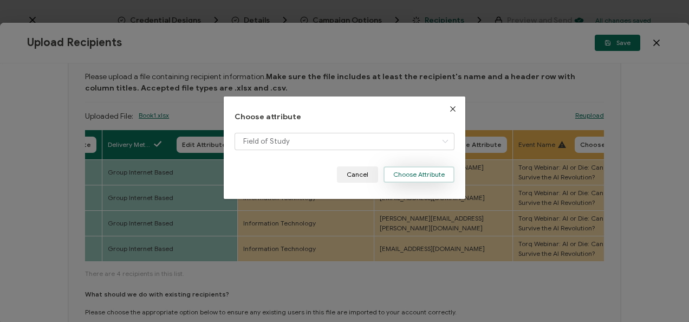
click at [420, 171] on button "Choose Attribute" at bounding box center [418, 174] width 71 height 16
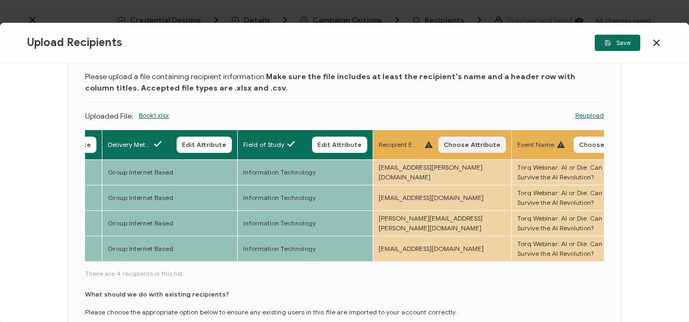
click at [452, 141] on span "Choose Attribute" at bounding box center [472, 144] width 57 height 6
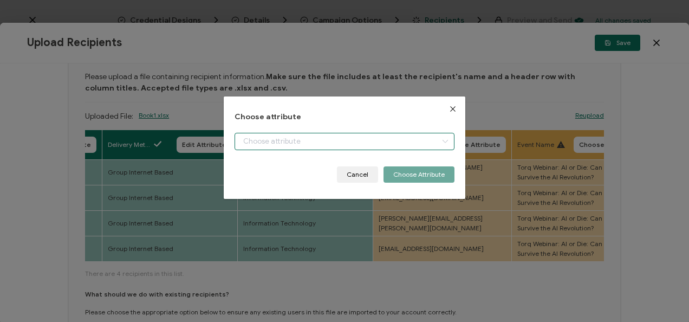
click at [353, 144] on input "dialog" at bounding box center [343, 141] width 219 height 17
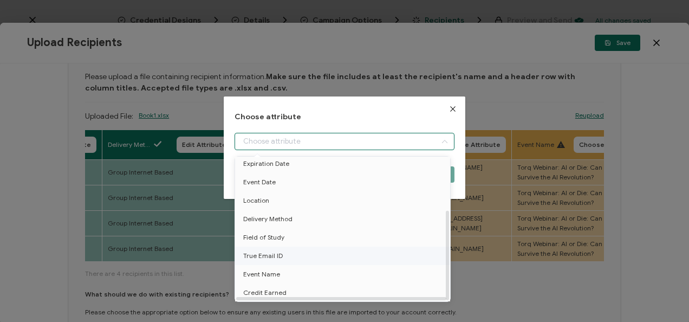
scroll to position [84, 0]
click at [283, 251] on li "True Email ID" at bounding box center [344, 255] width 224 height 18
type input "True Email ID"
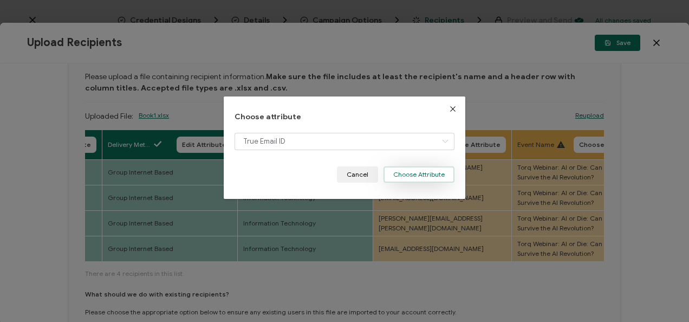
click at [412, 178] on button "Choose Attribute" at bounding box center [418, 174] width 71 height 16
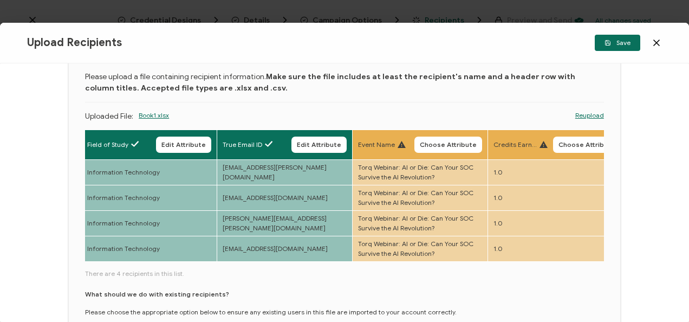
scroll to position [0, 778]
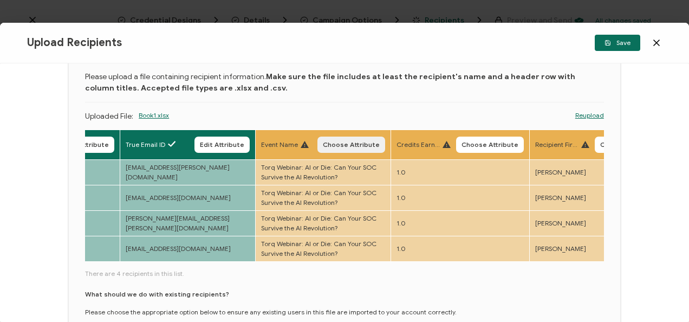
click at [346, 144] on span "Choose Attribute" at bounding box center [351, 144] width 57 height 6
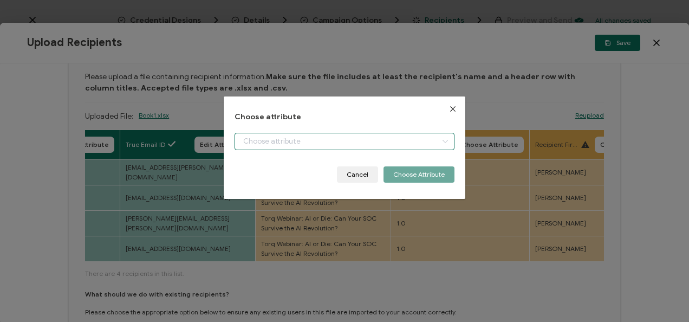
click at [346, 141] on input "dialog" at bounding box center [343, 141] width 219 height 17
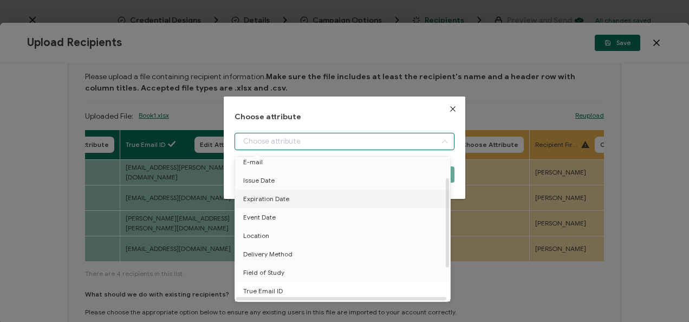
scroll to position [84, 0]
click at [286, 265] on li "Event Name" at bounding box center [344, 274] width 224 height 18
type input "Event Name"
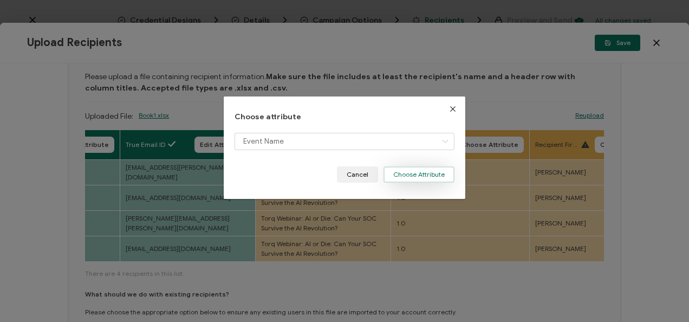
click at [393, 179] on button "Choose Attribute" at bounding box center [418, 174] width 71 height 16
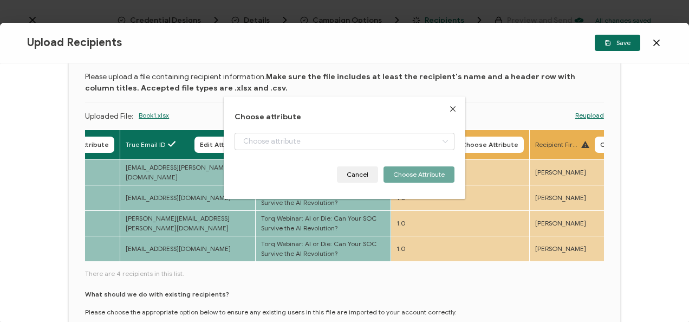
click at [481, 154] on th "Credits Earned Choose Attribute" at bounding box center [460, 144] width 139 height 30
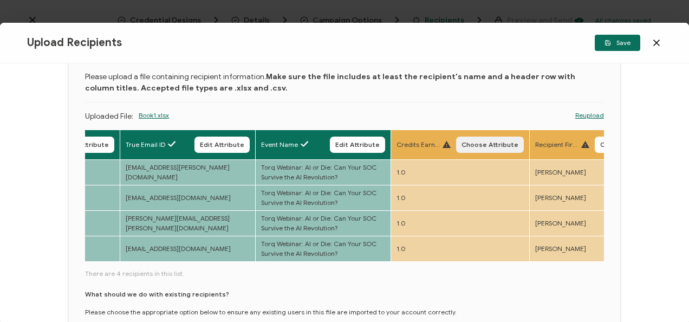
click at [480, 148] on button "Choose Attribute" at bounding box center [490, 144] width 68 height 16
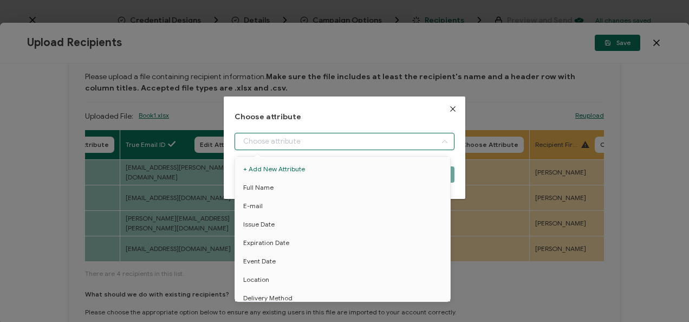
click at [408, 149] on input "dialog" at bounding box center [343, 141] width 219 height 17
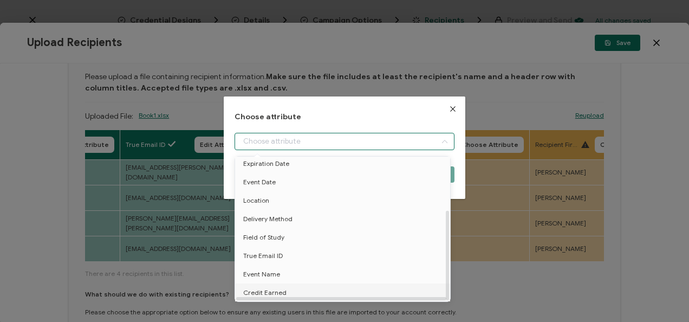
click at [272, 294] on span "Credit Earned" at bounding box center [264, 292] width 43 height 18
type input "Credit Earned"
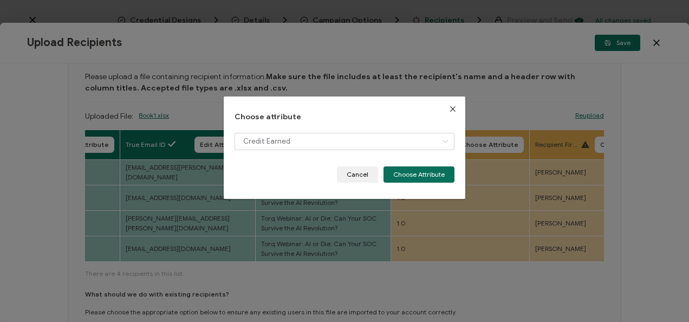
click at [412, 165] on div "Credit Earned" at bounding box center [343, 150] width 219 height 34
click at [411, 168] on button "Choose Attribute" at bounding box center [418, 174] width 71 height 16
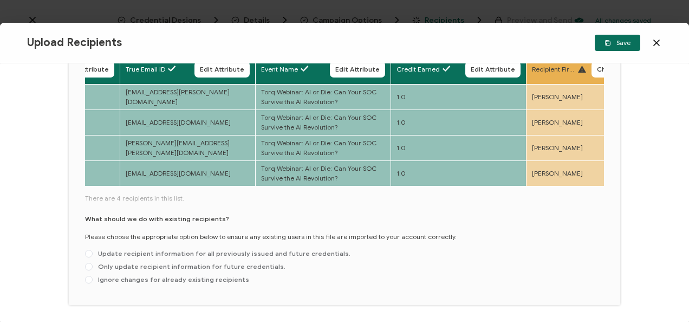
scroll to position [168, 0]
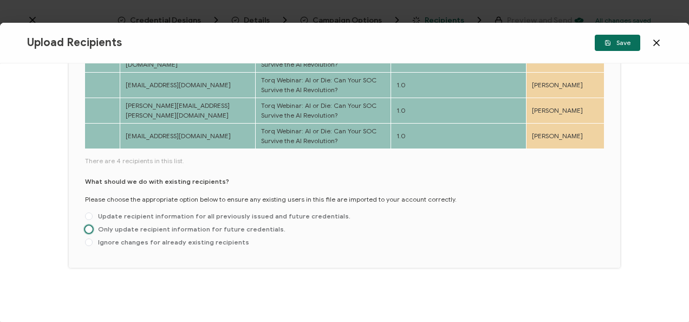
click at [170, 225] on span "Only update recipient information for future credentials." at bounding box center [189, 229] width 193 height 8
click at [93, 225] on input "Only update recipient information for future credentials." at bounding box center [89, 229] width 8 height 9
radio input "true"
click at [629, 41] on span "Save" at bounding box center [617, 43] width 26 height 6
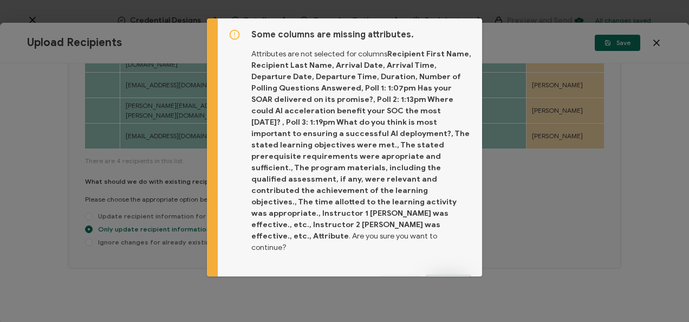
click at [446, 279] on span "Proceed" at bounding box center [448, 282] width 26 height 6
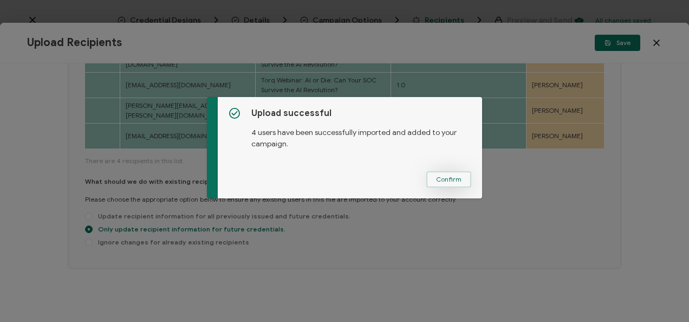
click at [447, 178] on span "Confirm" at bounding box center [448, 179] width 25 height 6
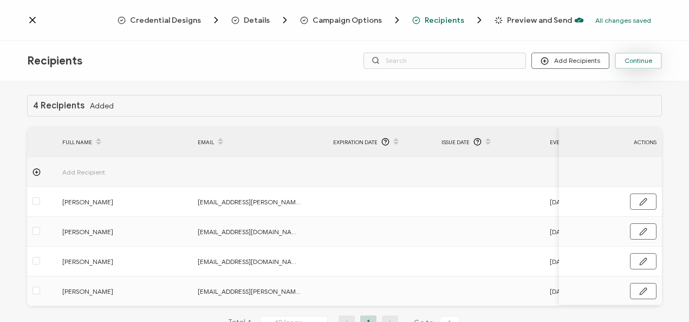
click at [638, 63] on span "Continue" at bounding box center [638, 60] width 28 height 6
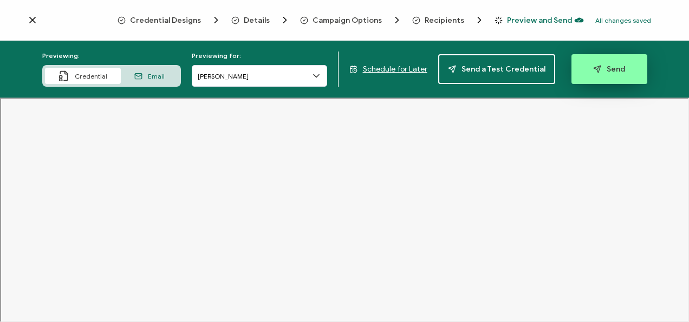
click at [625, 65] on button "Send" at bounding box center [609, 69] width 76 height 30
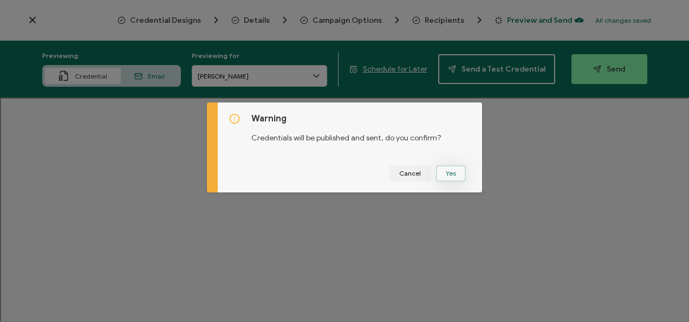
click at [456, 167] on button "Yes" at bounding box center [451, 173] width 30 height 16
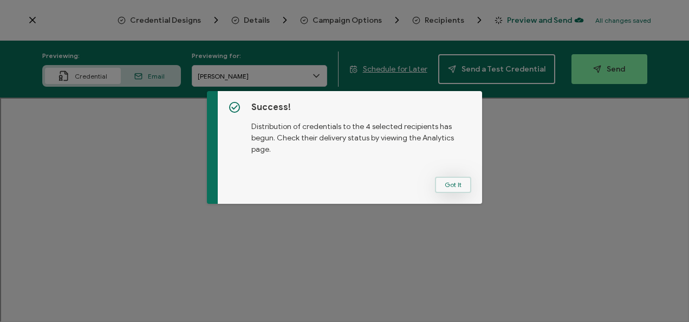
click at [441, 180] on button "Got It" at bounding box center [453, 185] width 36 height 16
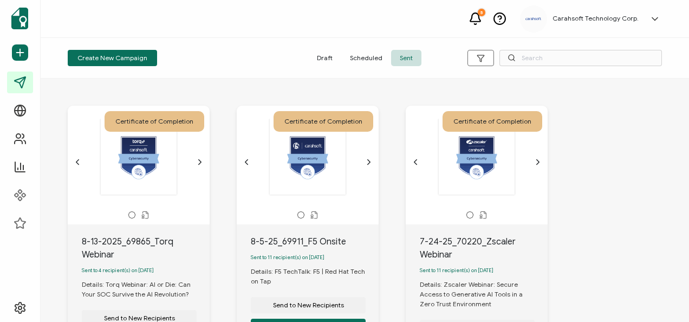
scroll to position [162, 0]
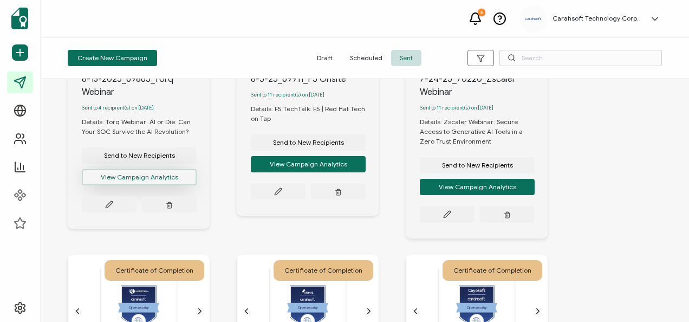
click at [141, 183] on button "View Campaign Analytics" at bounding box center [139, 177] width 115 height 16
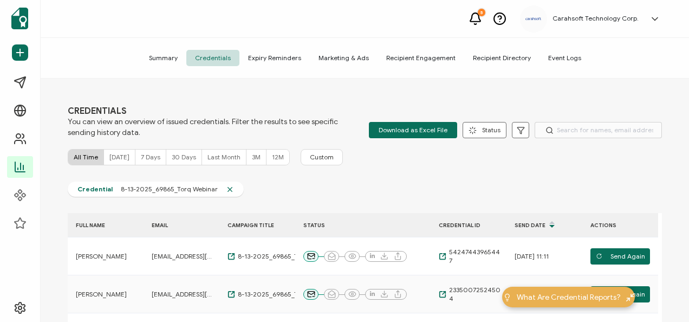
click at [417, 119] on div "CREDENTIALS You can view an overview of issued credentials. Filter the results …" at bounding box center [365, 122] width 594 height 32
click at [413, 126] on span "Download as Excel File" at bounding box center [413, 130] width 69 height 16
